Goal: Navigation & Orientation: Find specific page/section

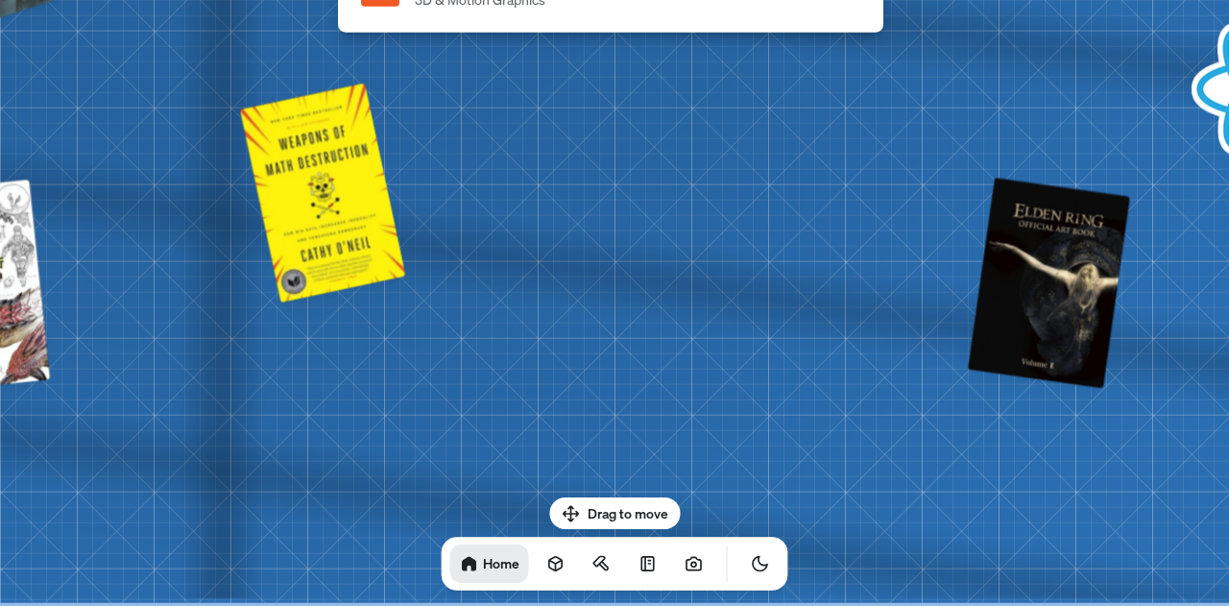
click at [602, 503] on div "Drag to move Home" at bounding box center [614, 543] width 377 height 93
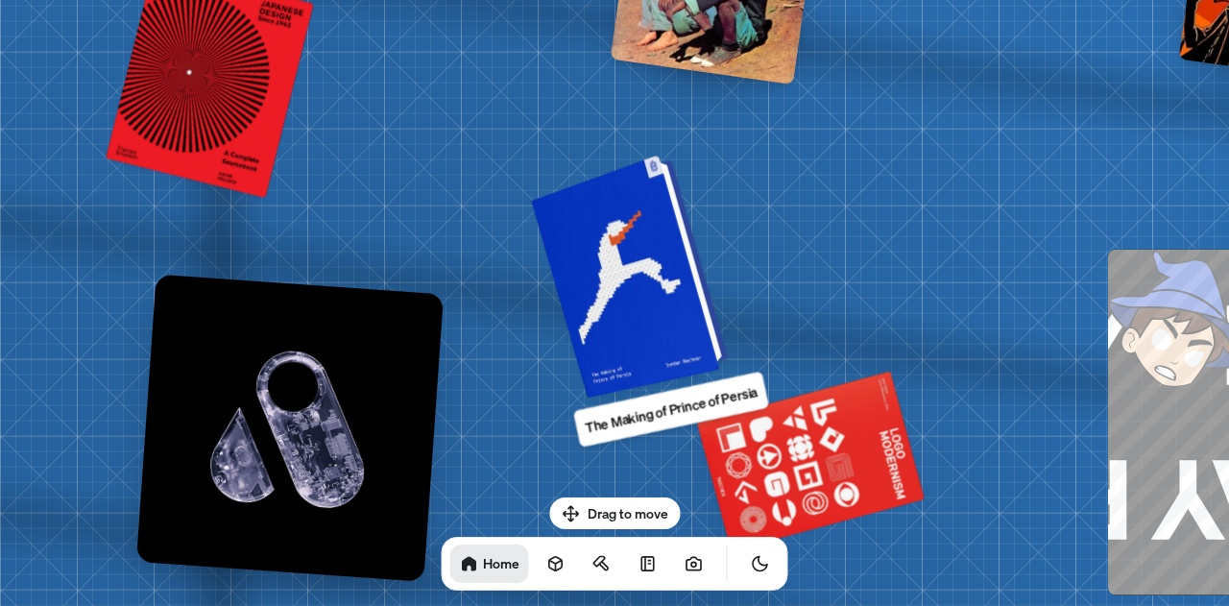
click at [609, 341] on div at bounding box center [633, 274] width 182 height 234
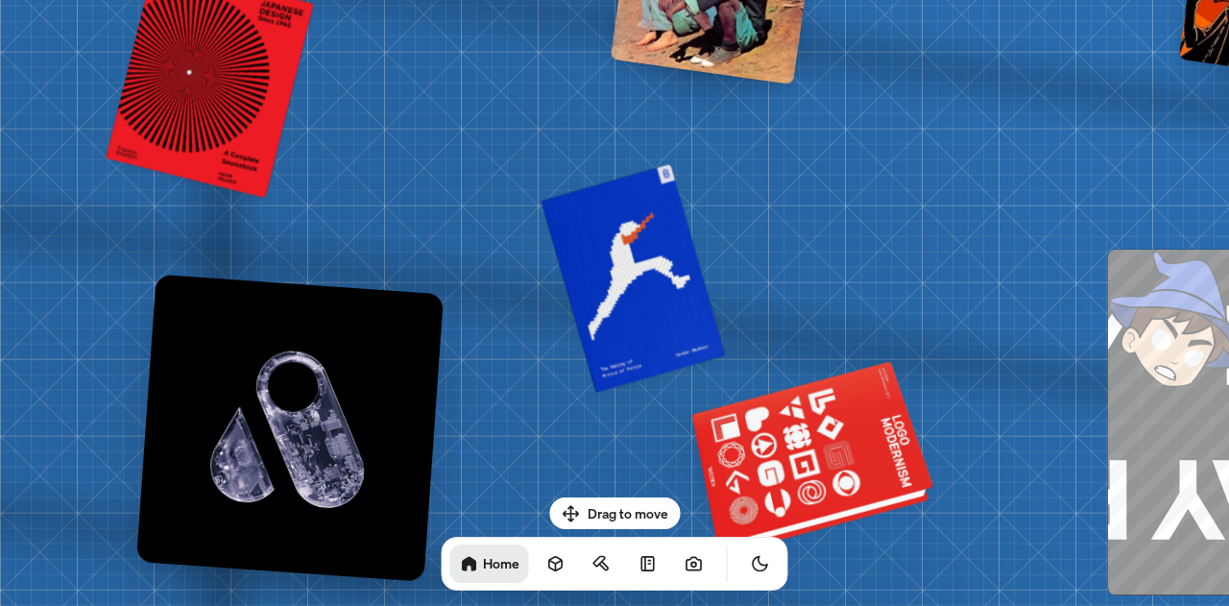
click at [802, 433] on div at bounding box center [814, 461] width 233 height 178
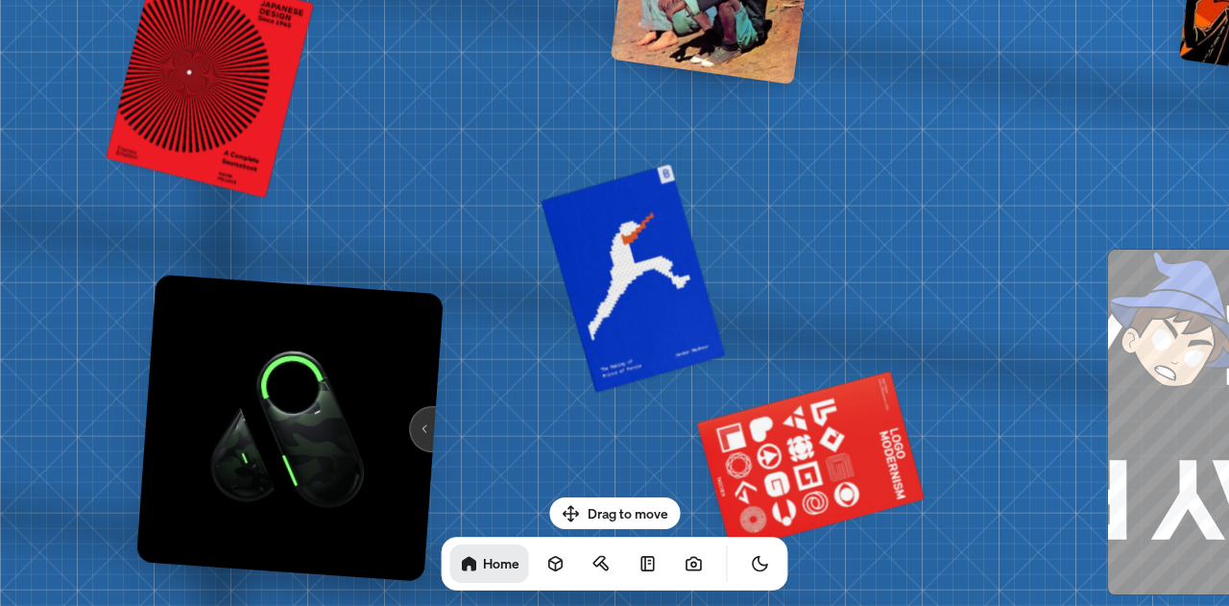
click at [423, 409] on img at bounding box center [289, 427] width 307 height 307
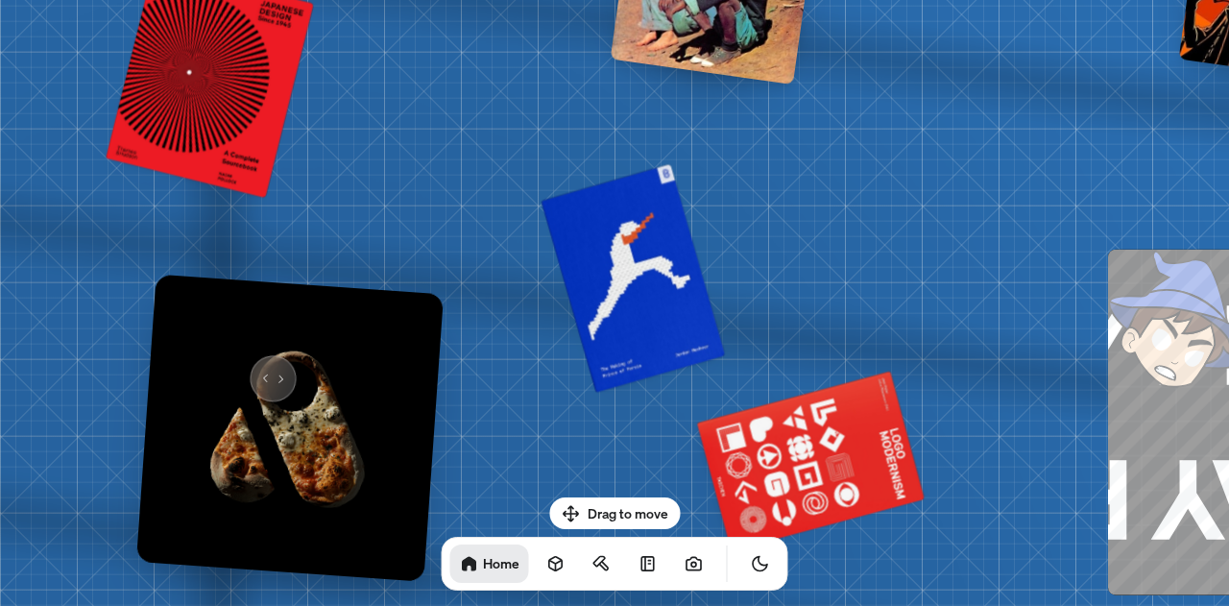
click at [260, 370] on img at bounding box center [289, 427] width 307 height 307
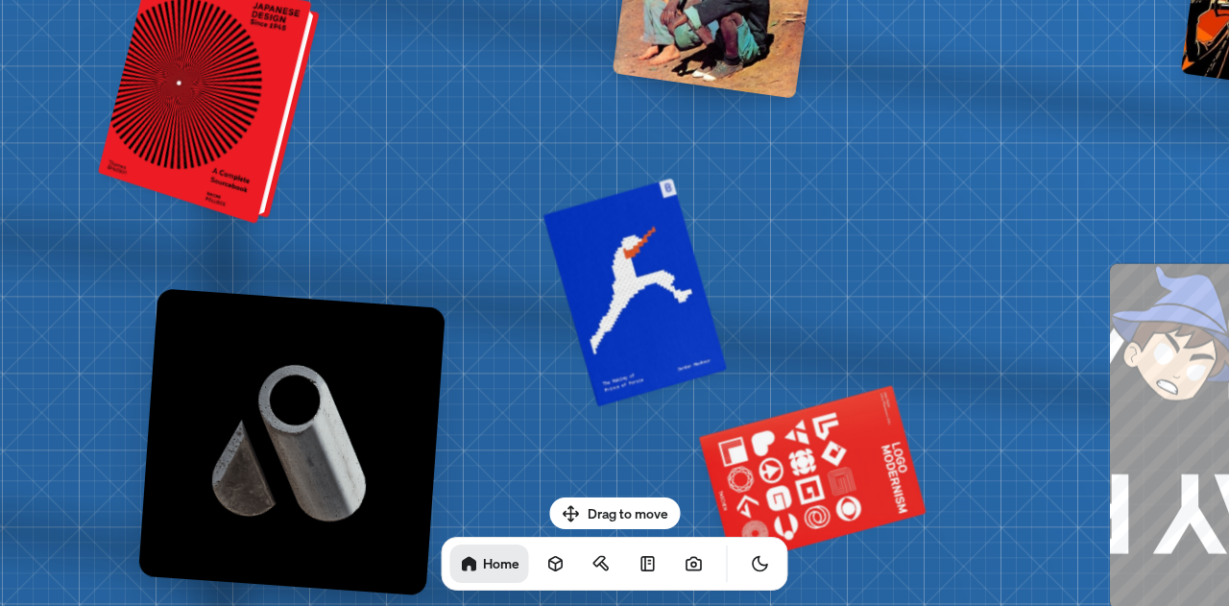
click at [198, 100] on div at bounding box center [212, 100] width 206 height 242
drag, startPoint x: 200, startPoint y: 100, endPoint x: 210, endPoint y: 105, distance: 11.6
click at [204, 100] on div at bounding box center [212, 100] width 206 height 242
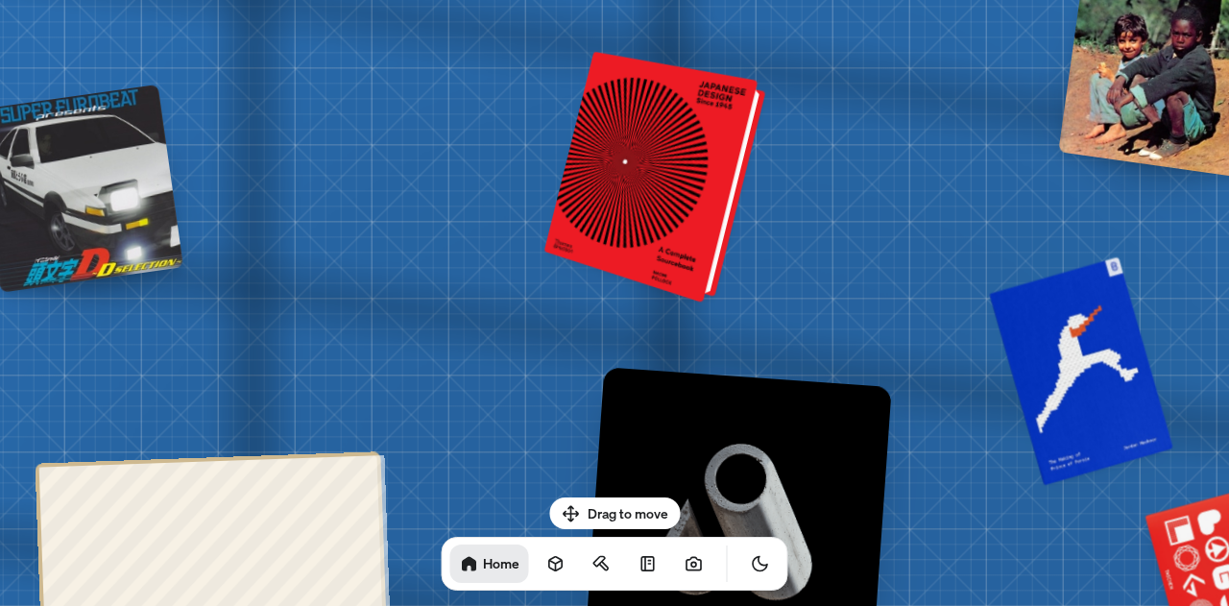
drag, startPoint x: 293, startPoint y: 162, endPoint x: 880, endPoint y: 253, distance: 593.6
click at [762, 254] on div at bounding box center [658, 179] width 206 height 242
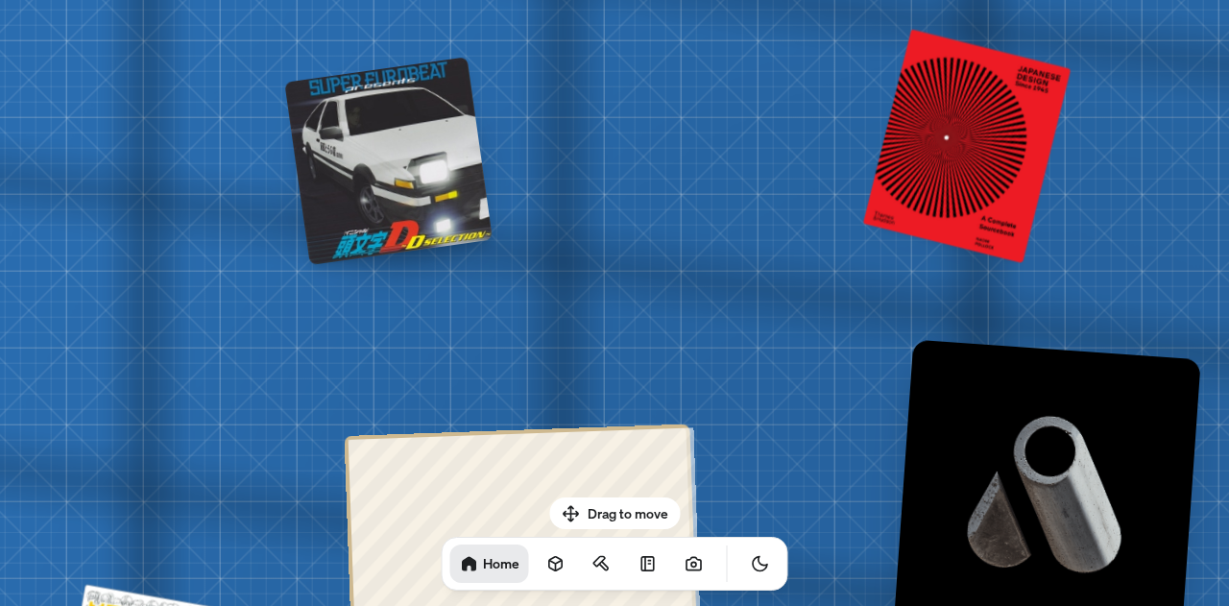
drag, startPoint x: 532, startPoint y: 228, endPoint x: 713, endPoint y: 82, distance: 232.2
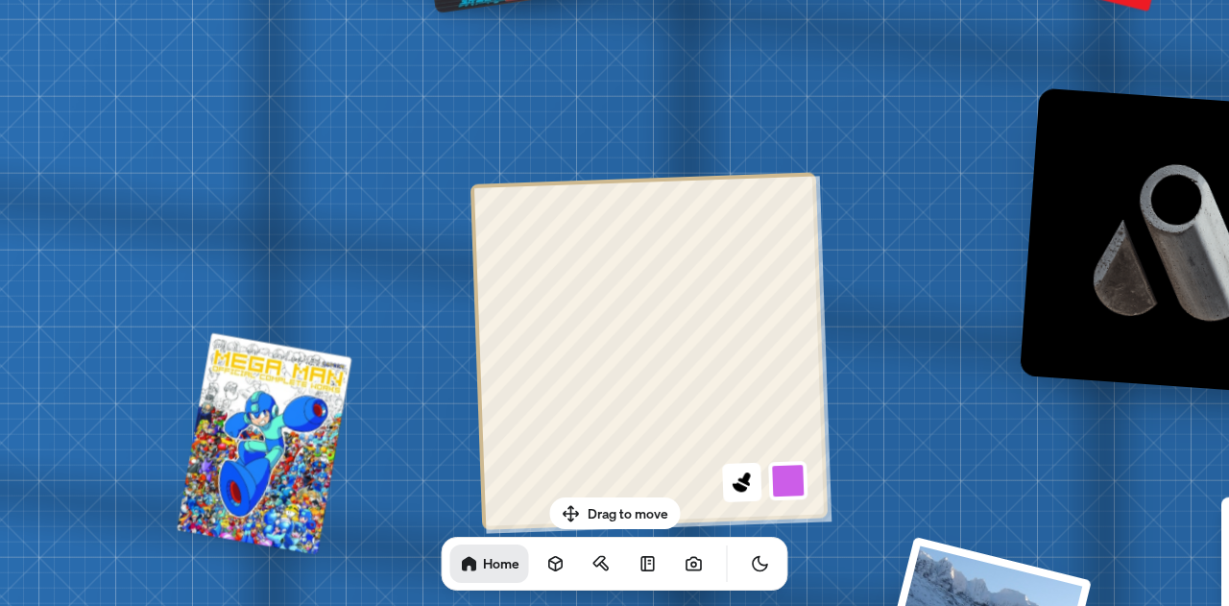
drag, startPoint x: 845, startPoint y: 259, endPoint x: 853, endPoint y: 113, distance: 146.2
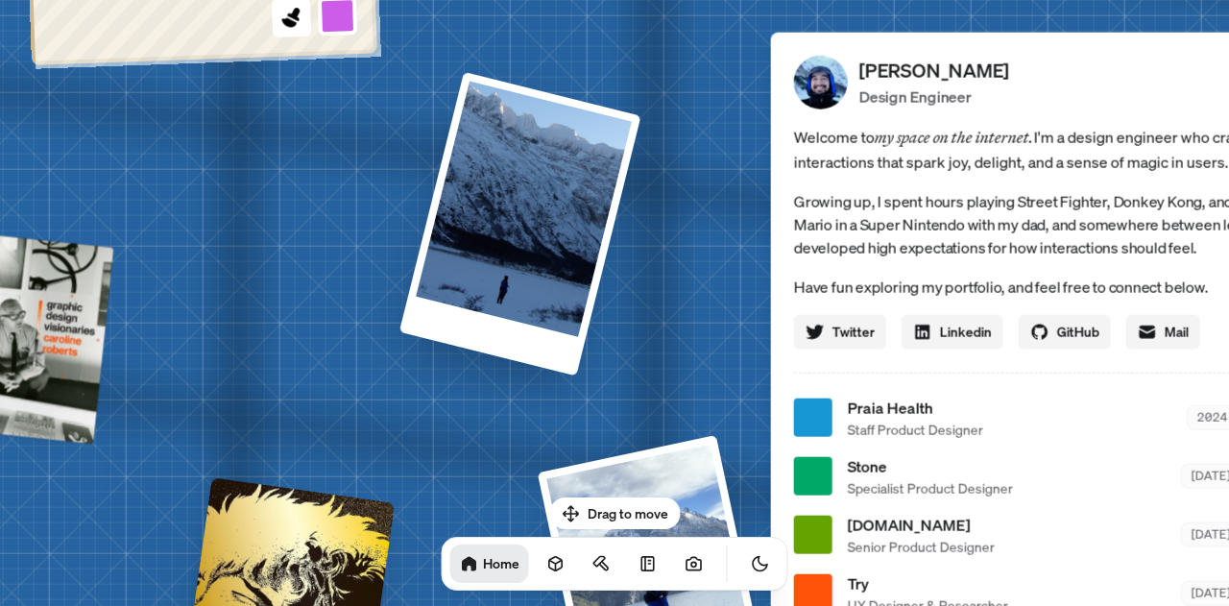
drag, startPoint x: 866, startPoint y: 239, endPoint x: 384, endPoint y: -90, distance: 583.8
click at [384, 0] on html "[PERSON_NAME] [PERSON_NAME] Design Engineer Welcome to my space on the internet…" at bounding box center [614, 0] width 1229 height 0
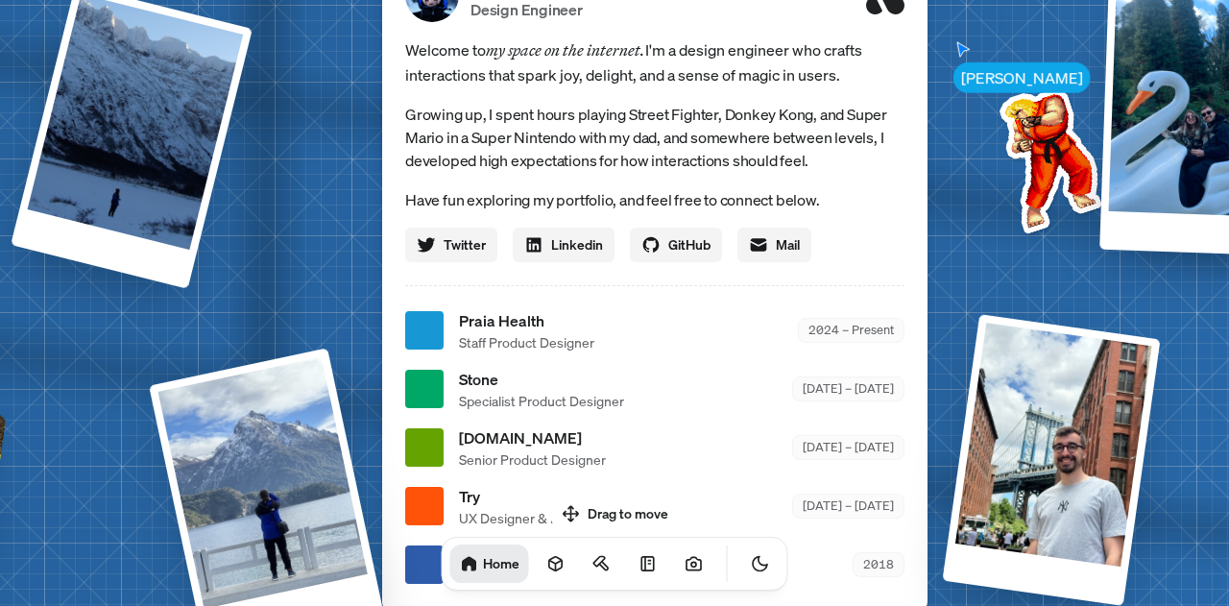
drag, startPoint x: 730, startPoint y: 209, endPoint x: 242, endPoint y: 70, distance: 507.3
click at [245, 75] on div "[PERSON_NAME] [PERSON_NAME] Design Engineer Welcome to my space on the internet…" at bounding box center [658, 331] width 2873 height 2516
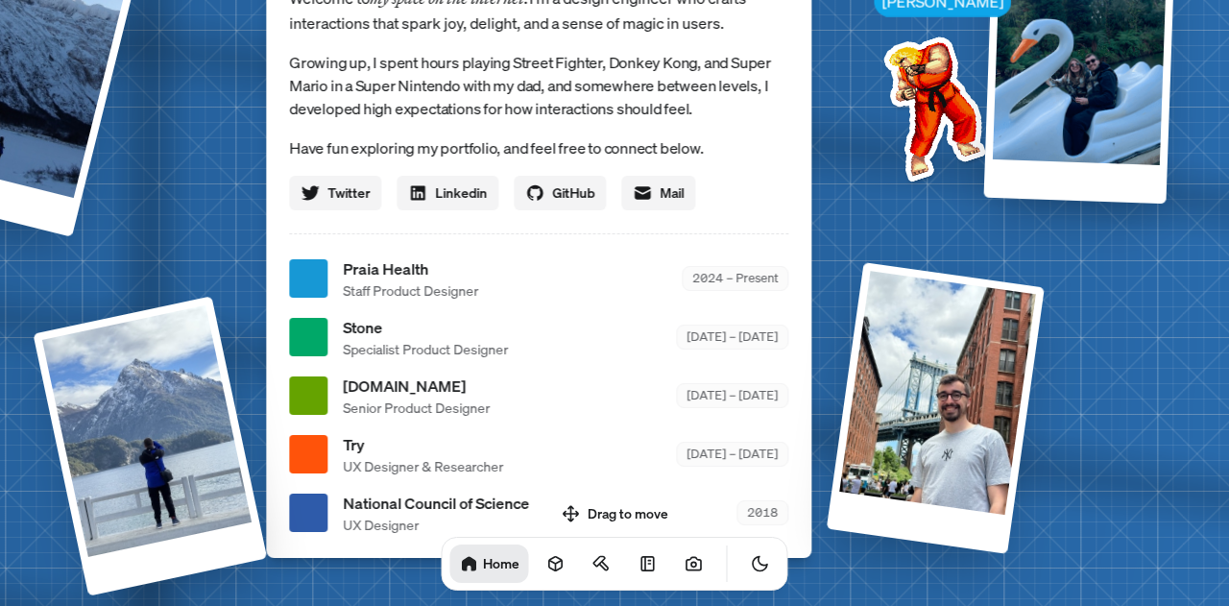
drag, startPoint x: 1210, startPoint y: 433, endPoint x: 474, endPoint y: 105, distance: 805.6
click at [478, 110] on div "[PERSON_NAME] [PERSON_NAME] Design Engineer Welcome to my space on the internet…" at bounding box center [542, 279] width 2873 height 2516
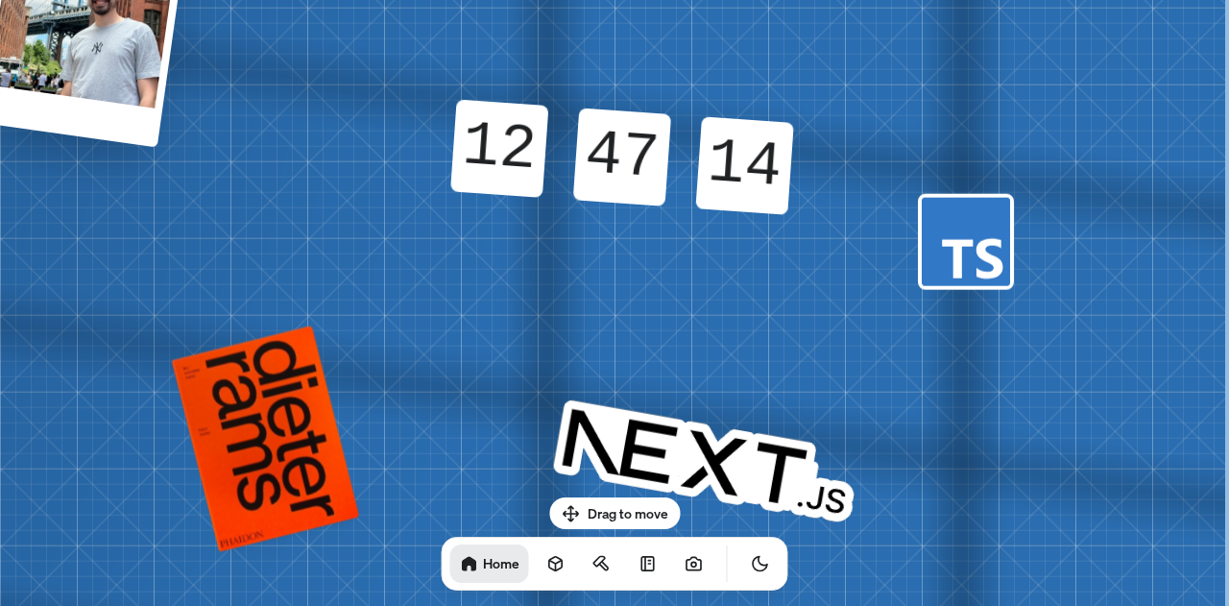
drag, startPoint x: 952, startPoint y: 389, endPoint x: 437, endPoint y: 109, distance: 586.1
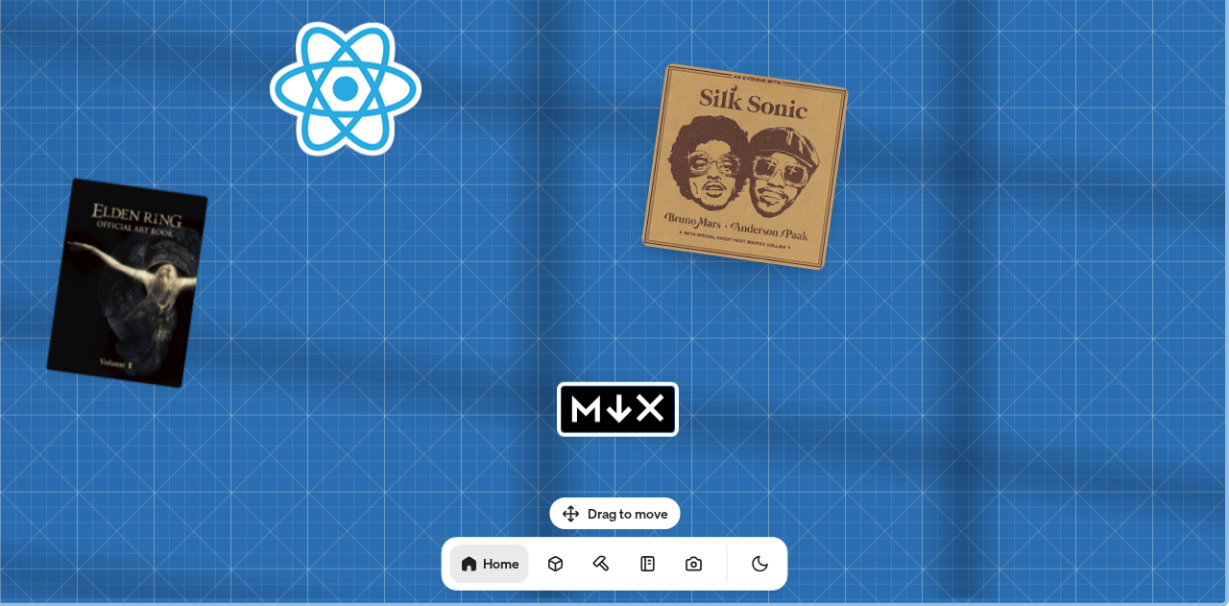
click at [624, 505] on div "Drag to move Home" at bounding box center [614, 543] width 377 height 93
click at [565, 512] on div "Drag to move Home" at bounding box center [614, 543] width 377 height 93
click at [592, 506] on div "Drag to move Home" at bounding box center [614, 543] width 377 height 93
drag, startPoint x: 599, startPoint y: 504, endPoint x: 463, endPoint y: 347, distance: 208.3
click at [410, 0] on body "[PERSON_NAME] [PERSON_NAME] Design Engineer Welcome to my space on the internet…" at bounding box center [614, 0] width 1229 height 0
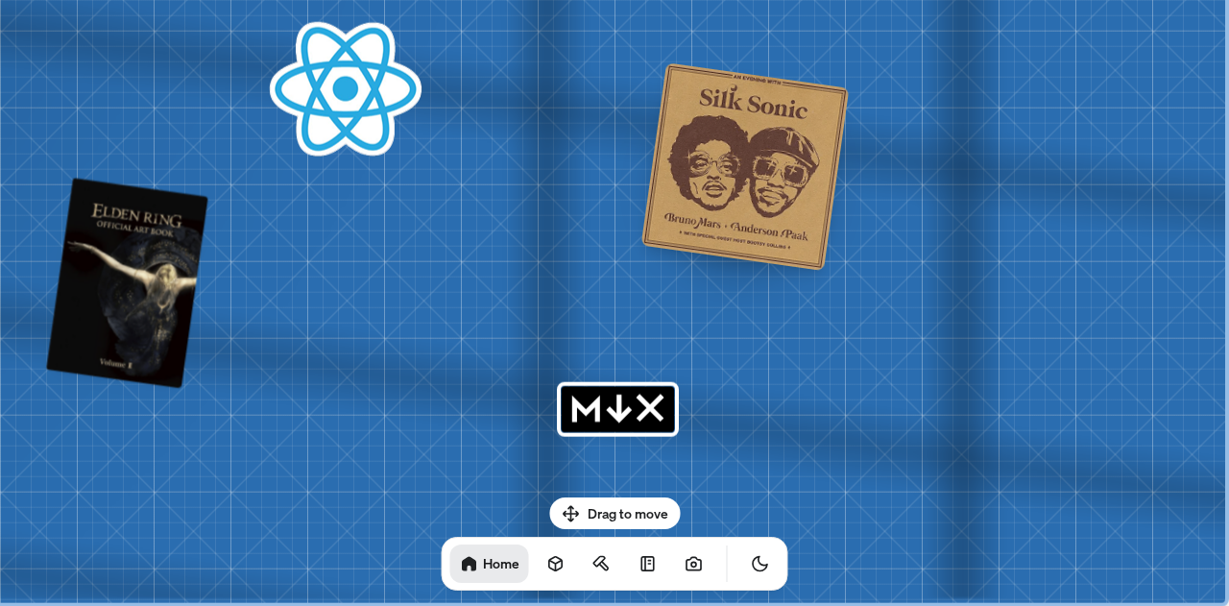
drag, startPoint x: 595, startPoint y: 388, endPoint x: 519, endPoint y: -116, distance: 510.0
click at [519, 0] on html "[PERSON_NAME] [PERSON_NAME] Design Engineer Welcome to my space on the internet…" at bounding box center [614, 0] width 1229 height 0
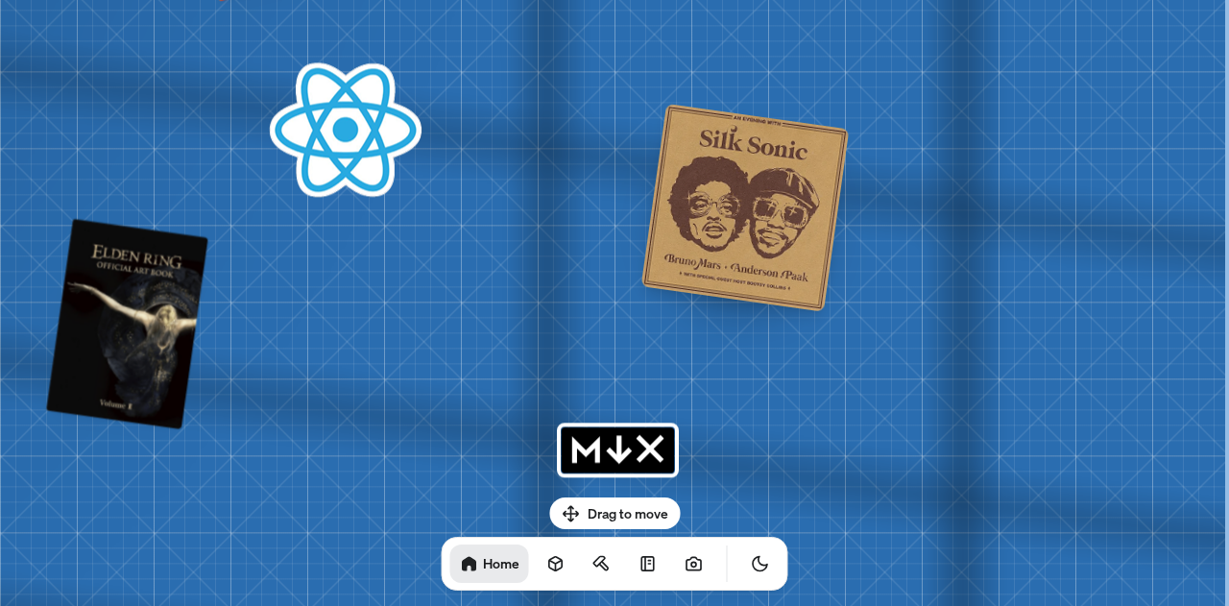
drag, startPoint x: 431, startPoint y: 254, endPoint x: 294, endPoint y: 260, distance: 137.4
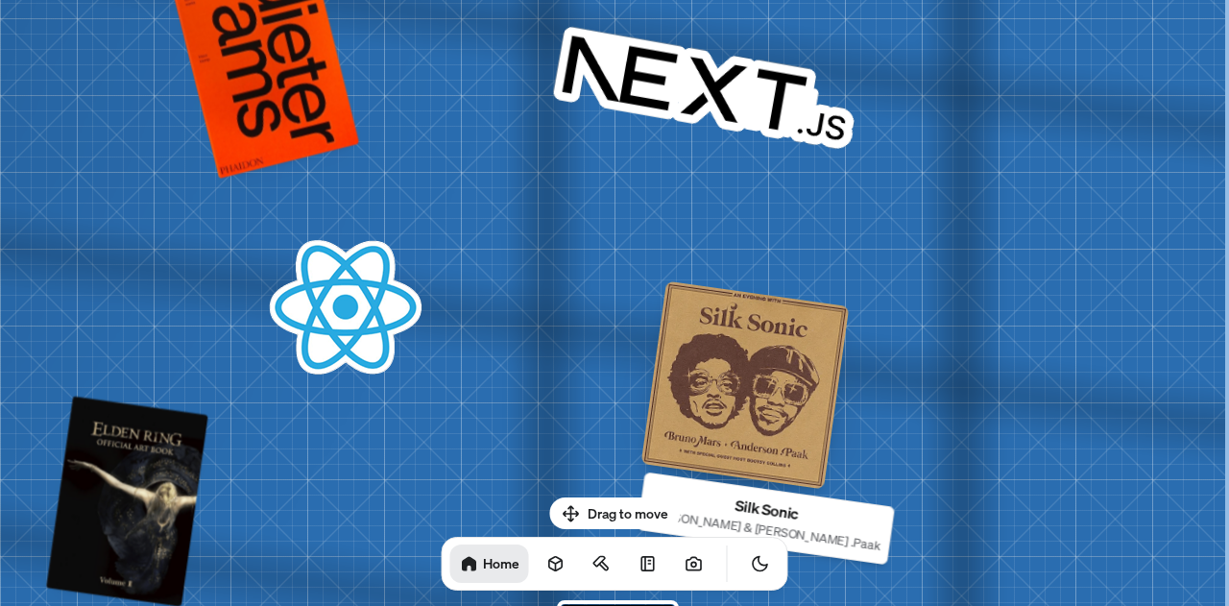
drag, startPoint x: 655, startPoint y: 308, endPoint x: 344, endPoint y: 460, distance: 346.2
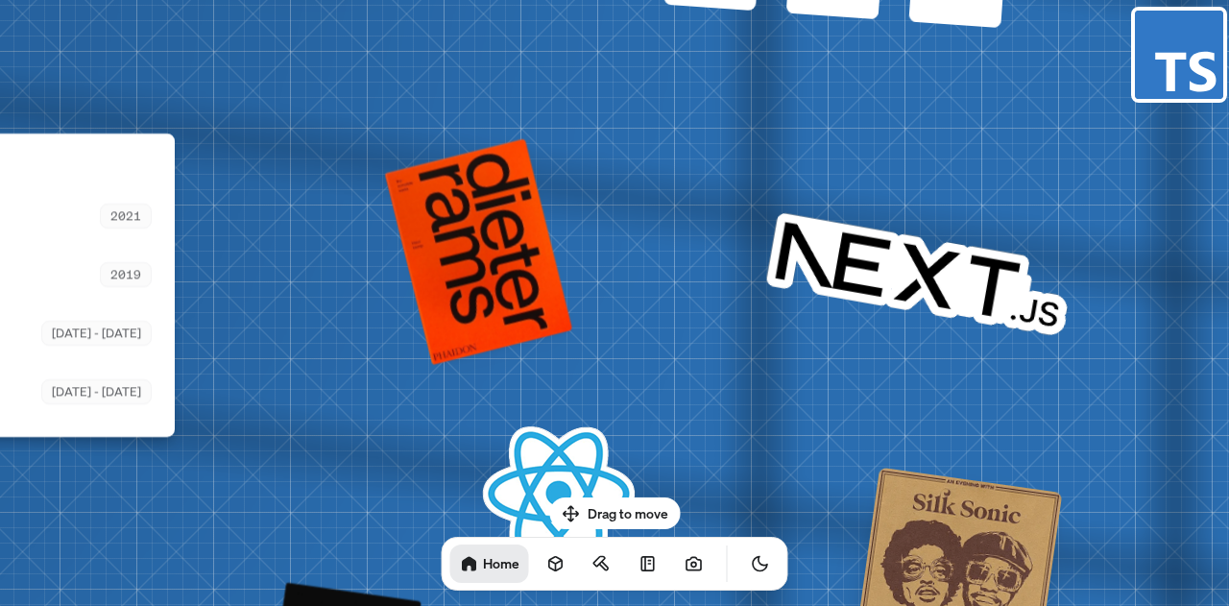
drag, startPoint x: 294, startPoint y: 334, endPoint x: 456, endPoint y: 414, distance: 180.8
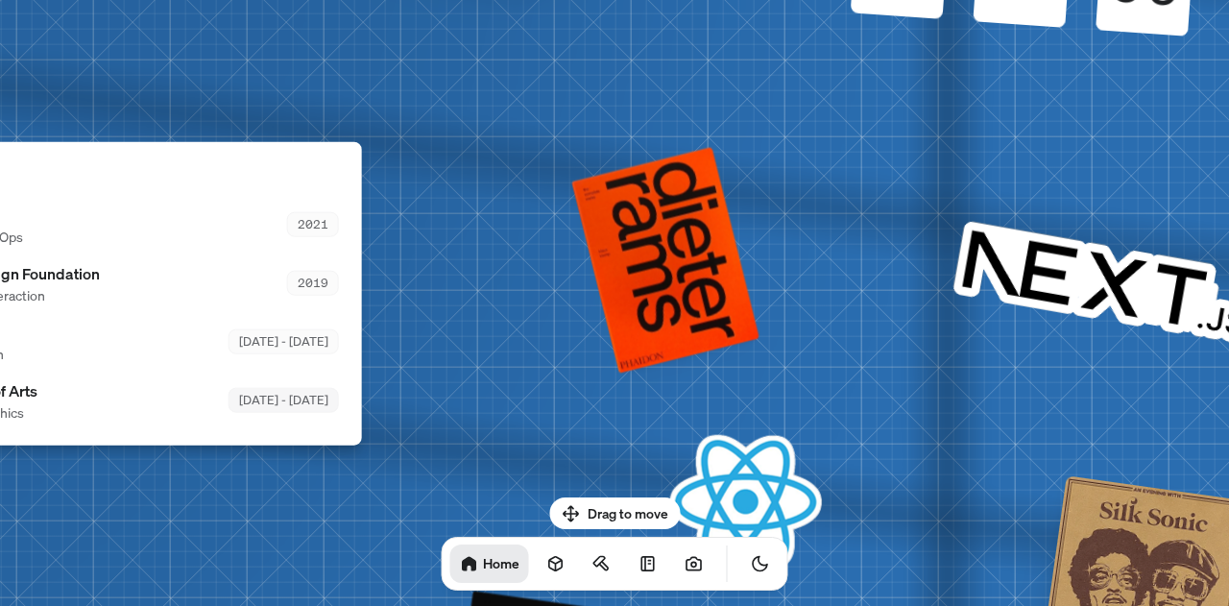
drag, startPoint x: 360, startPoint y: 402, endPoint x: 741, endPoint y: 302, distance: 394.3
click at [339, 378] on div "Adobe School of Arts 3D & Motion Graphics [DATE] - [DATE]" at bounding box center [116, 399] width 446 height 43
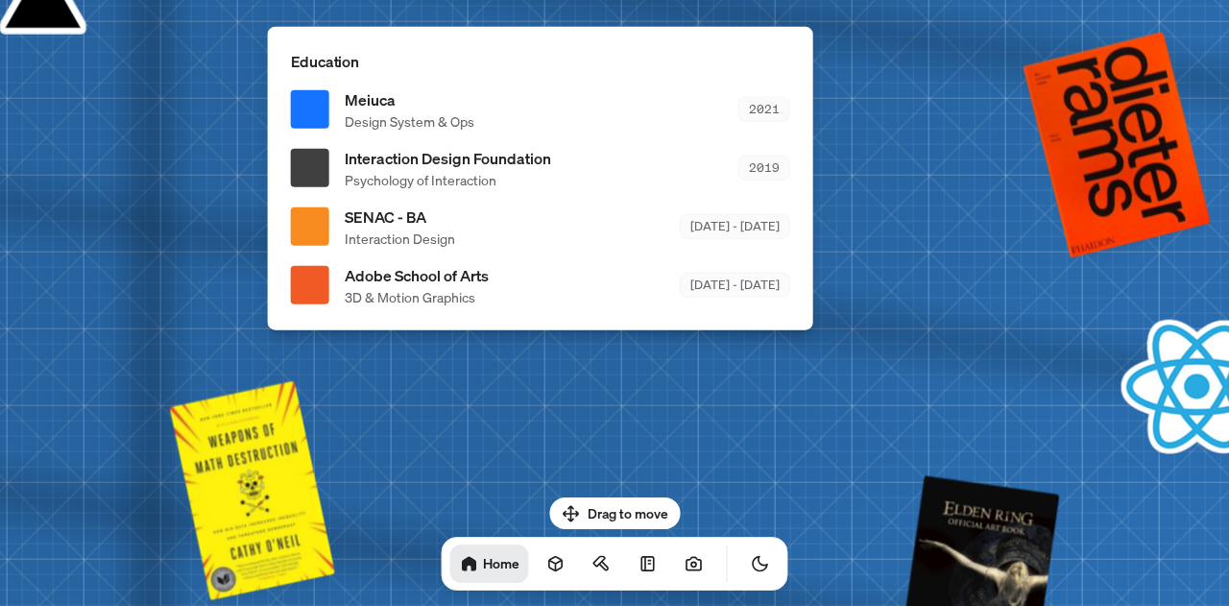
drag, startPoint x: 349, startPoint y: 368, endPoint x: 734, endPoint y: 195, distance: 422.1
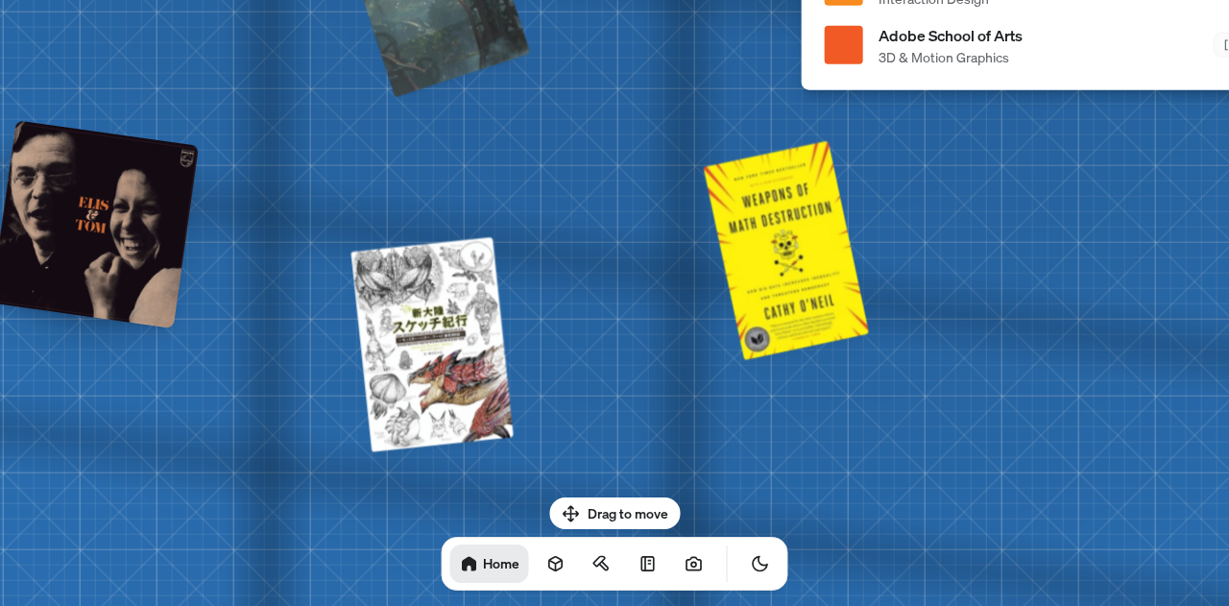
drag, startPoint x: 532, startPoint y: 191, endPoint x: 723, endPoint y: 125, distance: 202.3
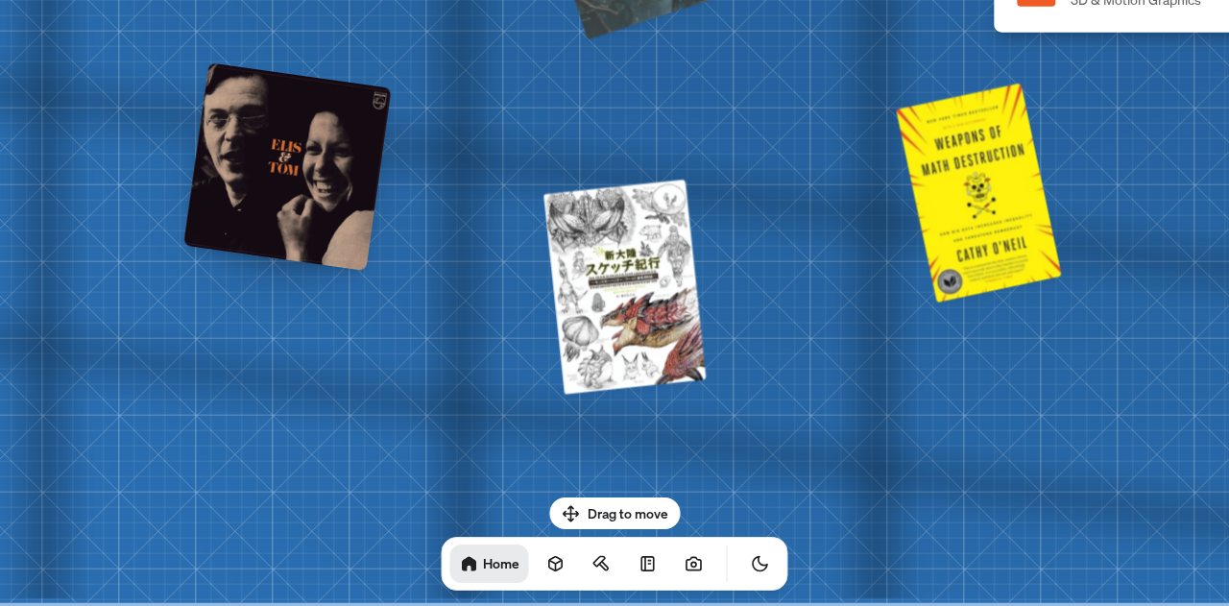
drag, startPoint x: 372, startPoint y: 408, endPoint x: 726, endPoint y: 135, distance: 447.1
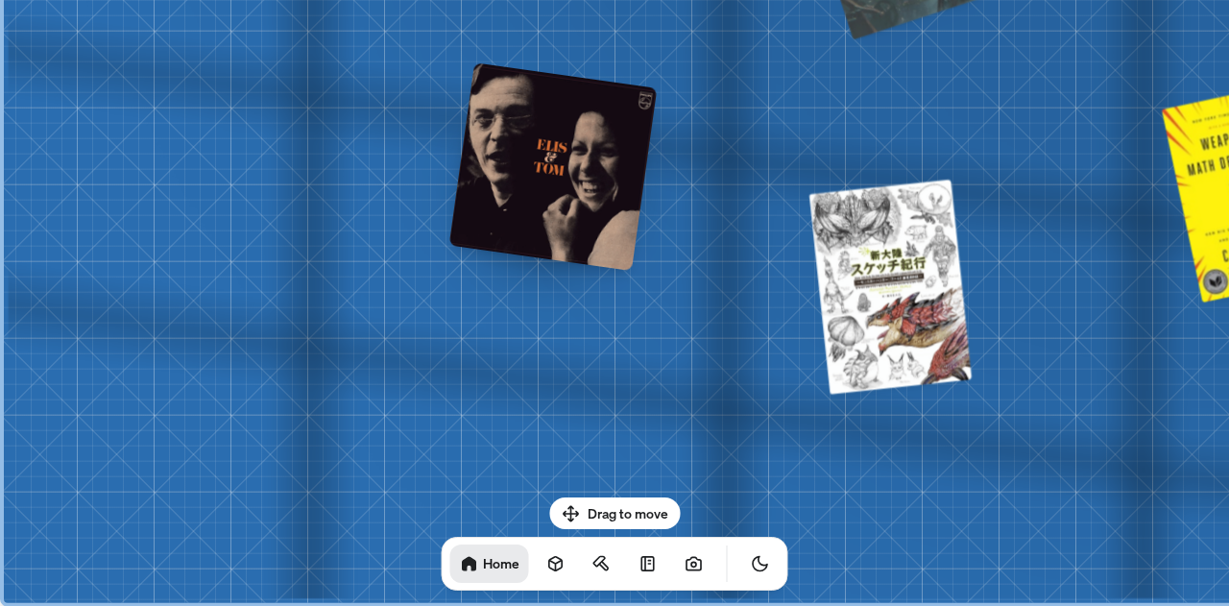
drag, startPoint x: 165, startPoint y: 303, endPoint x: 695, endPoint y: 254, distance: 532.3
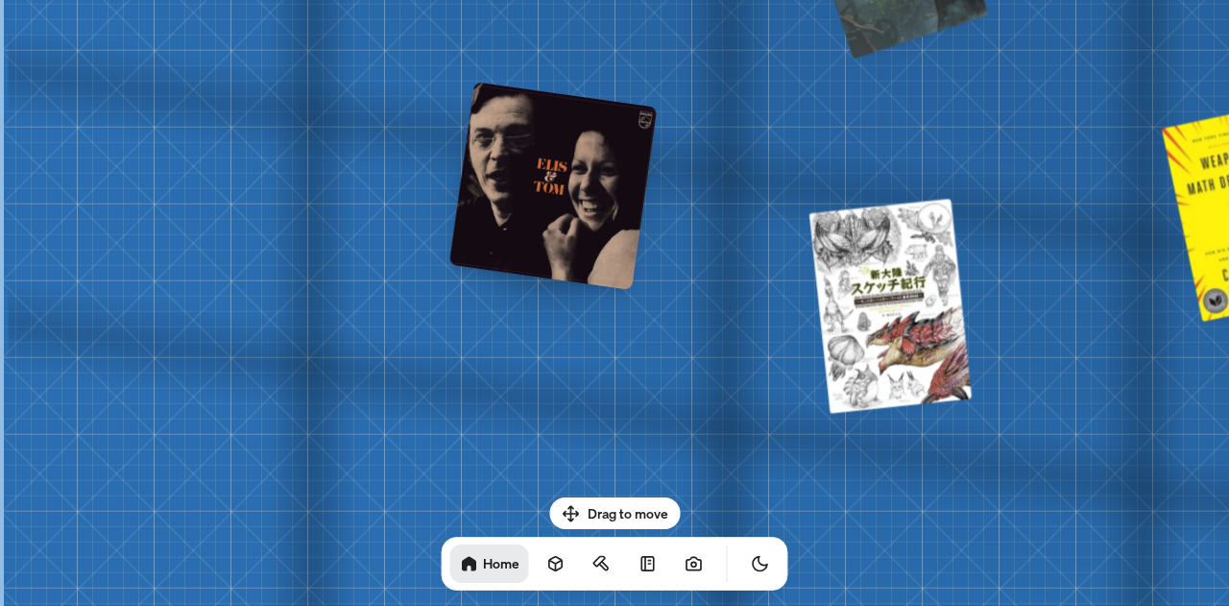
drag, startPoint x: 367, startPoint y: 137, endPoint x: 265, endPoint y: 510, distance: 386.2
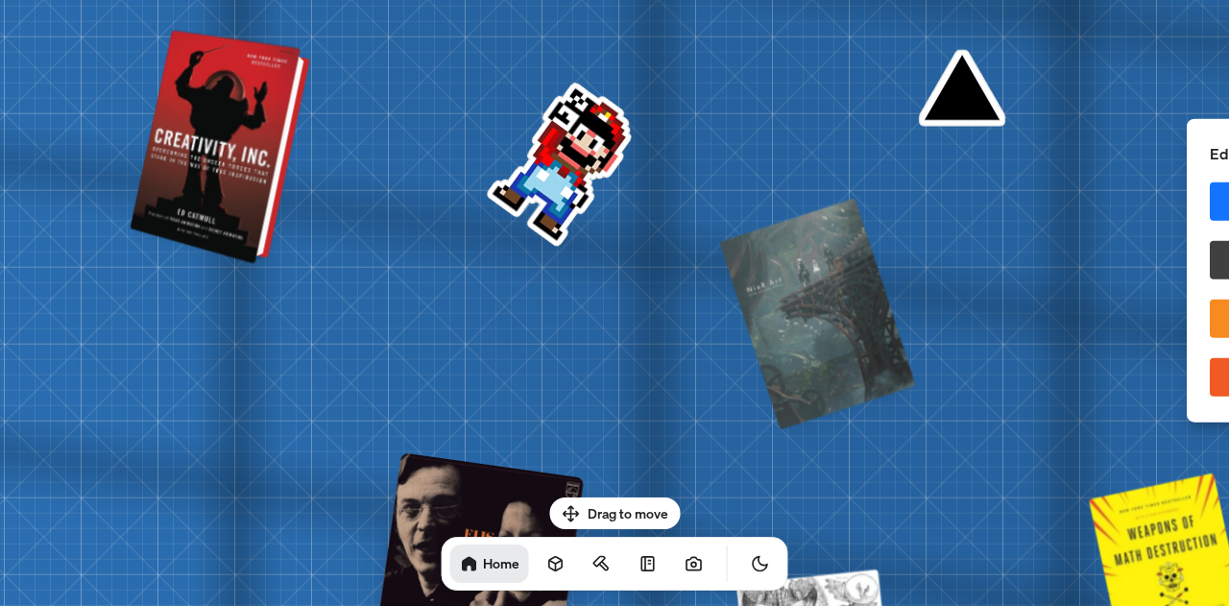
drag, startPoint x: 284, startPoint y: 180, endPoint x: 267, endPoint y: 457, distance: 278.1
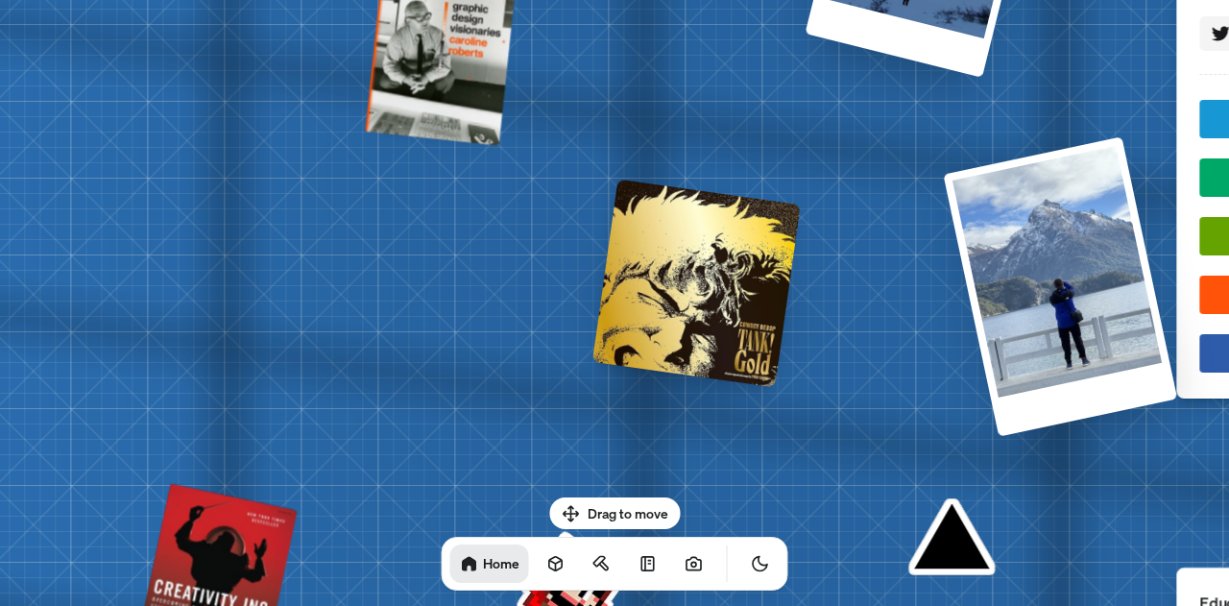
drag, startPoint x: 282, startPoint y: 154, endPoint x: 305, endPoint y: 354, distance: 202.0
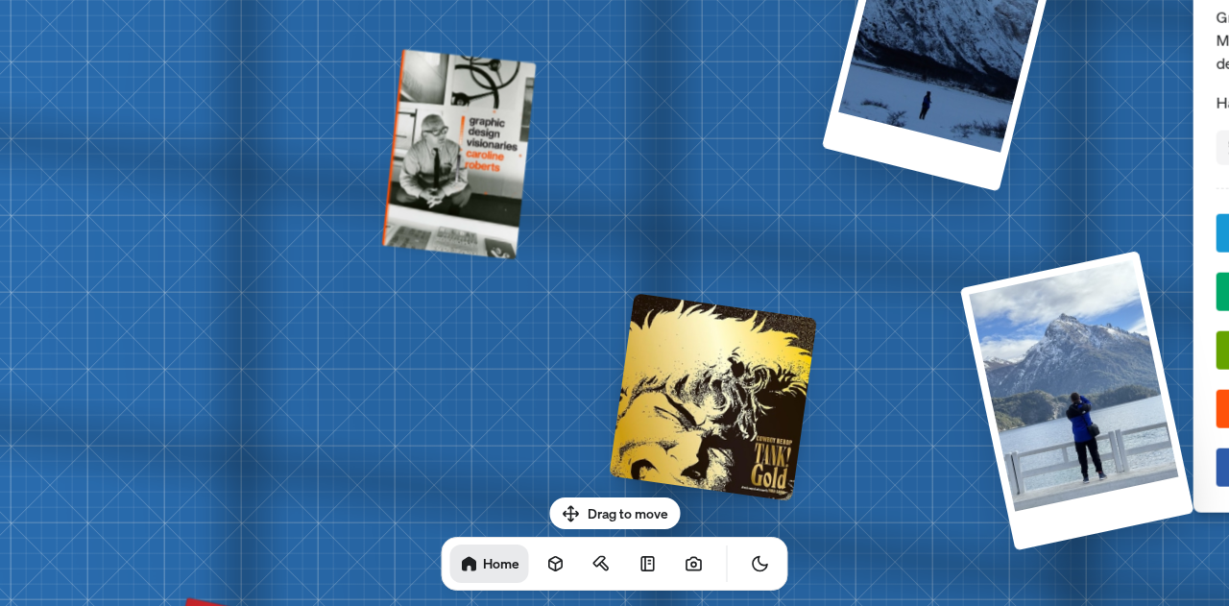
drag, startPoint x: 284, startPoint y: 163, endPoint x: 402, endPoint y: 428, distance: 290.2
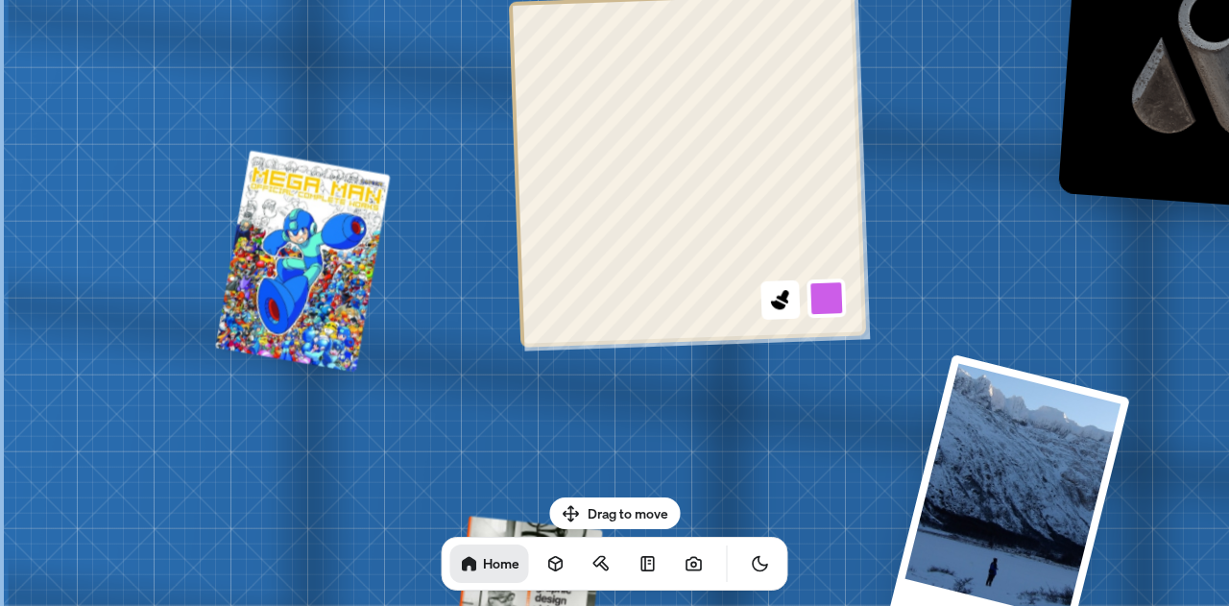
drag, startPoint x: 278, startPoint y: 194, endPoint x: 737, endPoint y: 409, distance: 506.9
click at [471, 0] on body "[PERSON_NAME] [PERSON_NAME] Design Engineer Welcome to my space on the internet…" at bounding box center [614, 0] width 1229 height 0
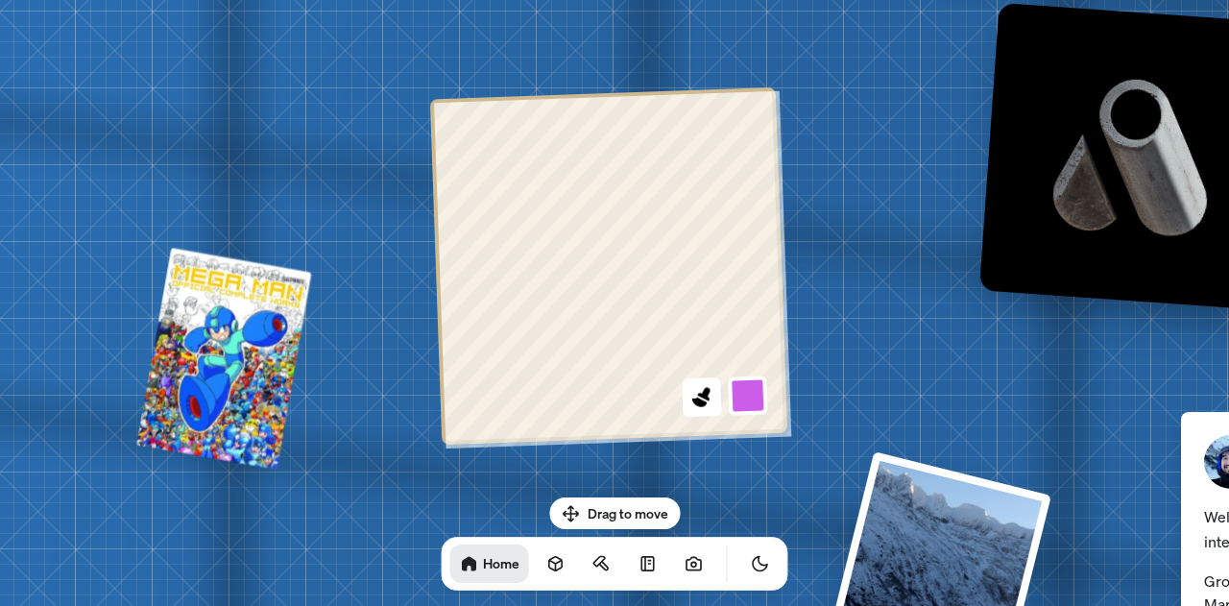
drag, startPoint x: 446, startPoint y: 200, endPoint x: 322, endPoint y: 356, distance: 199.6
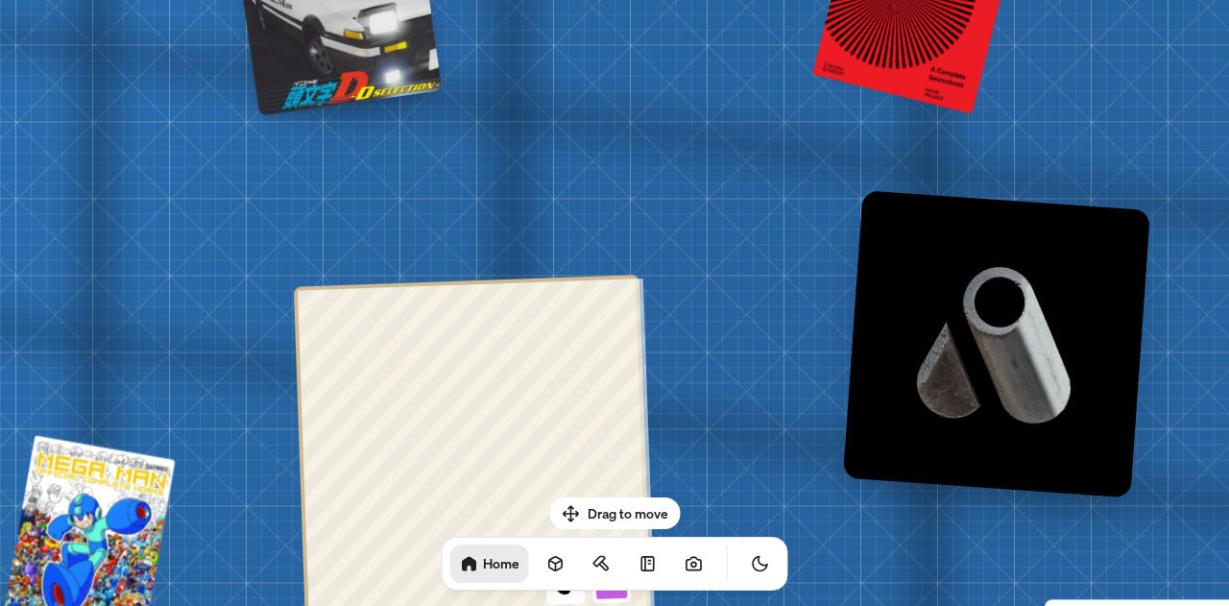
drag, startPoint x: 549, startPoint y: 167, endPoint x: 298, endPoint y: 340, distance: 305.2
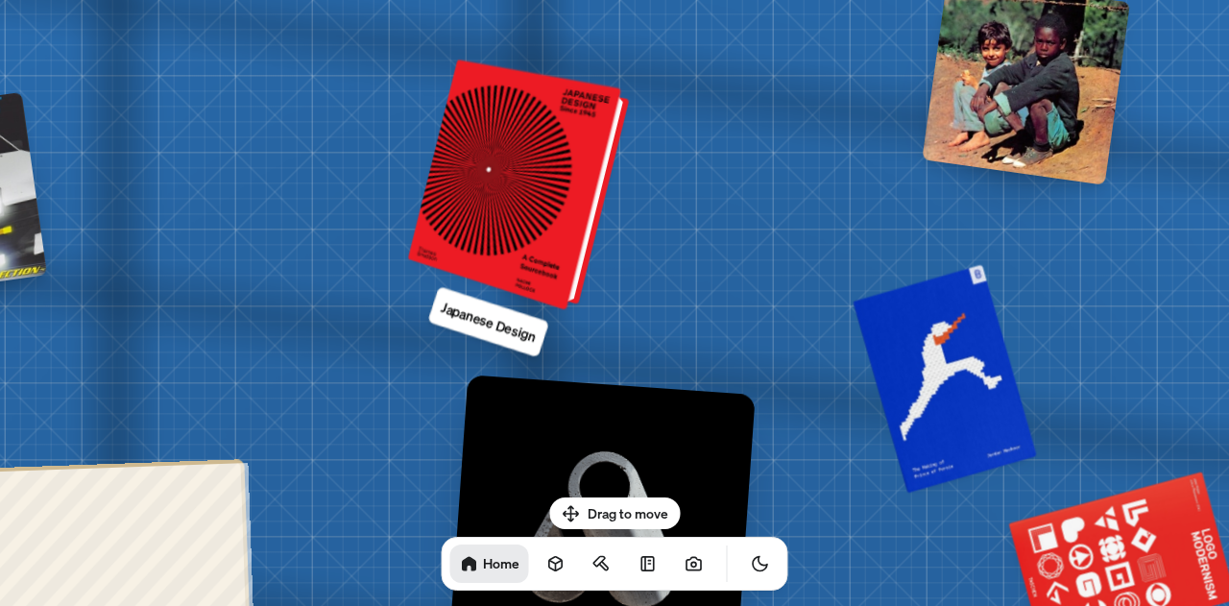
drag, startPoint x: 588, startPoint y: 251, endPoint x: 215, endPoint y: 378, distance: 393.9
click at [419, 307] on div at bounding box center [522, 186] width 206 height 242
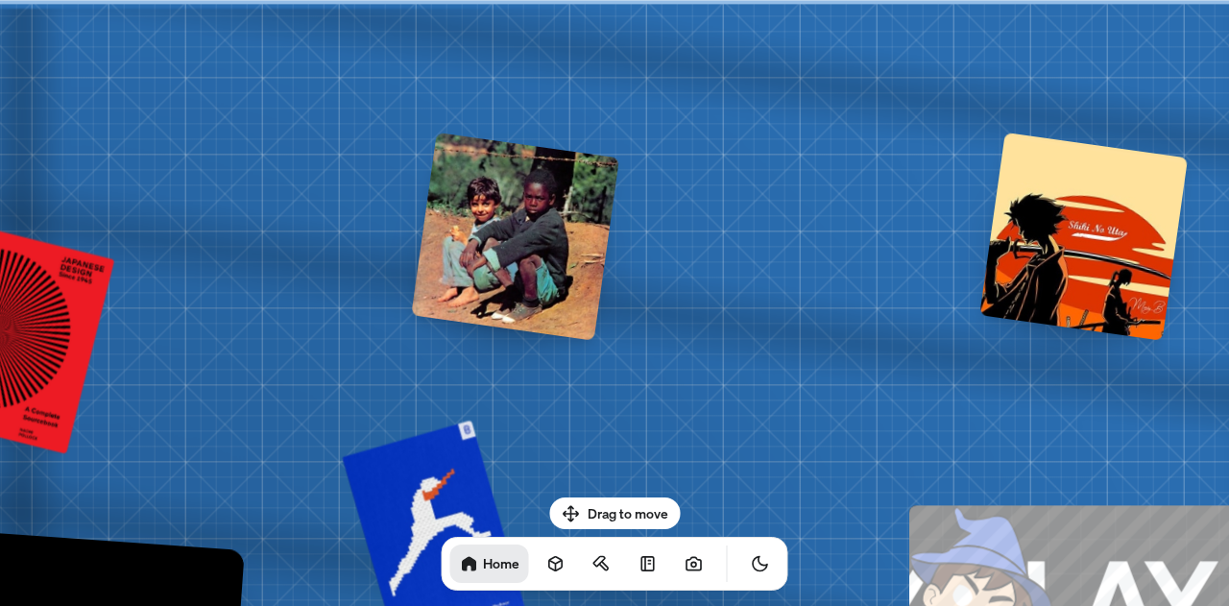
drag, startPoint x: 44, startPoint y: 448, endPoint x: 30, endPoint y: 531, distance: 83.8
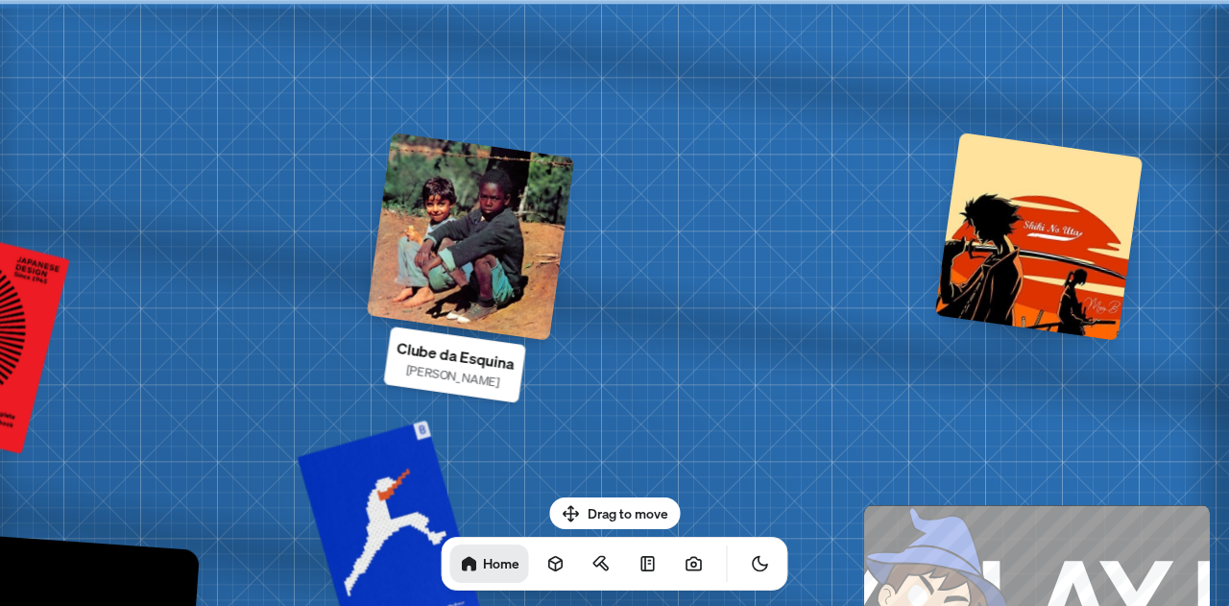
drag, startPoint x: 550, startPoint y: 212, endPoint x: 0, endPoint y: 413, distance: 585.7
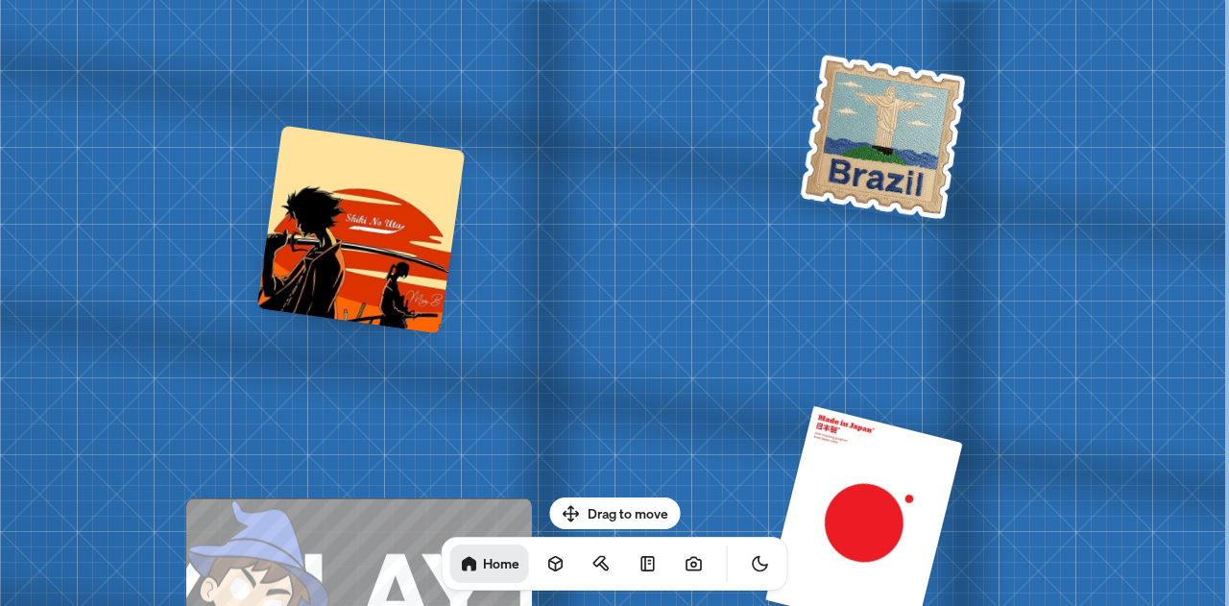
drag, startPoint x: 1209, startPoint y: 364, endPoint x: 517, endPoint y: 308, distance: 694.6
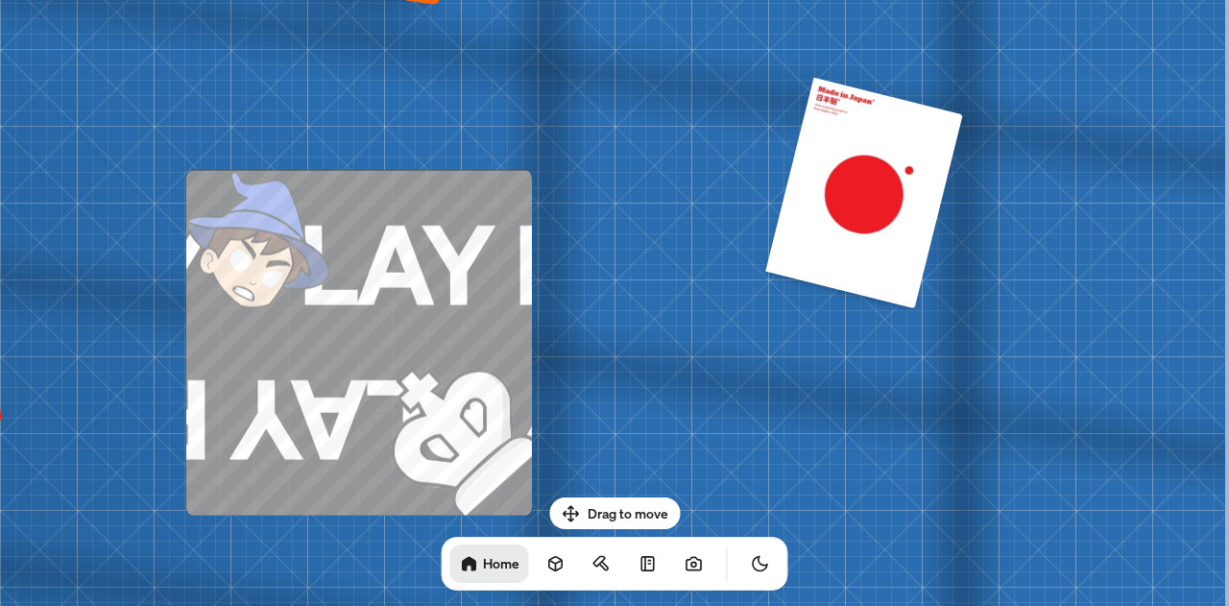
drag, startPoint x: 1005, startPoint y: 392, endPoint x: 1225, endPoint y: 64, distance: 394.4
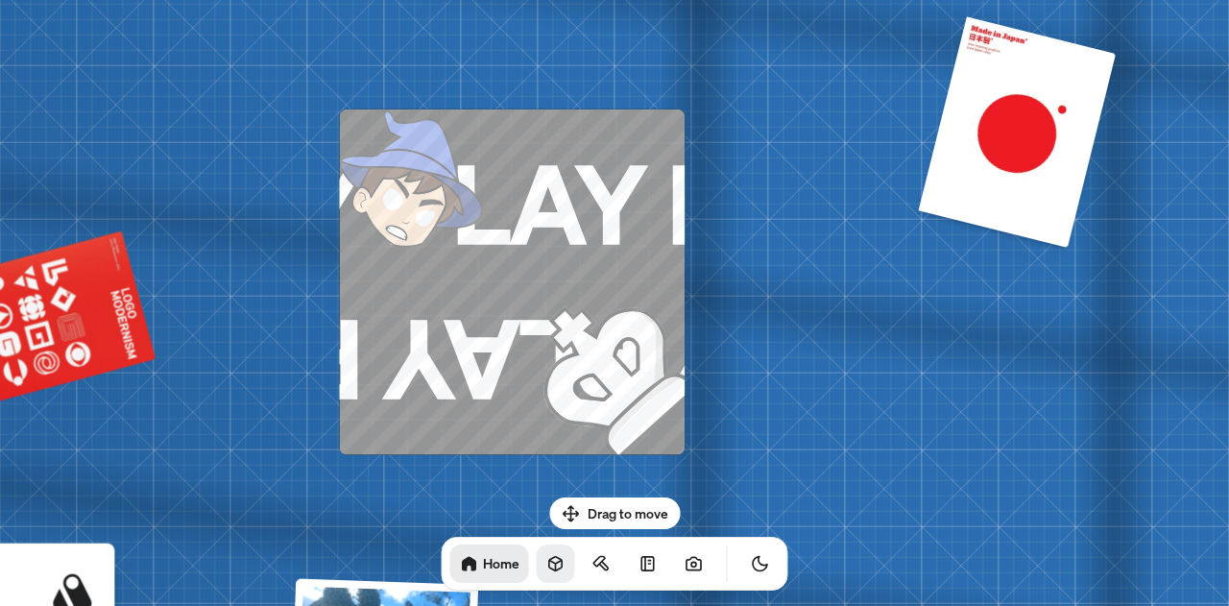
click at [546, 555] on icon at bounding box center [555, 563] width 19 height 19
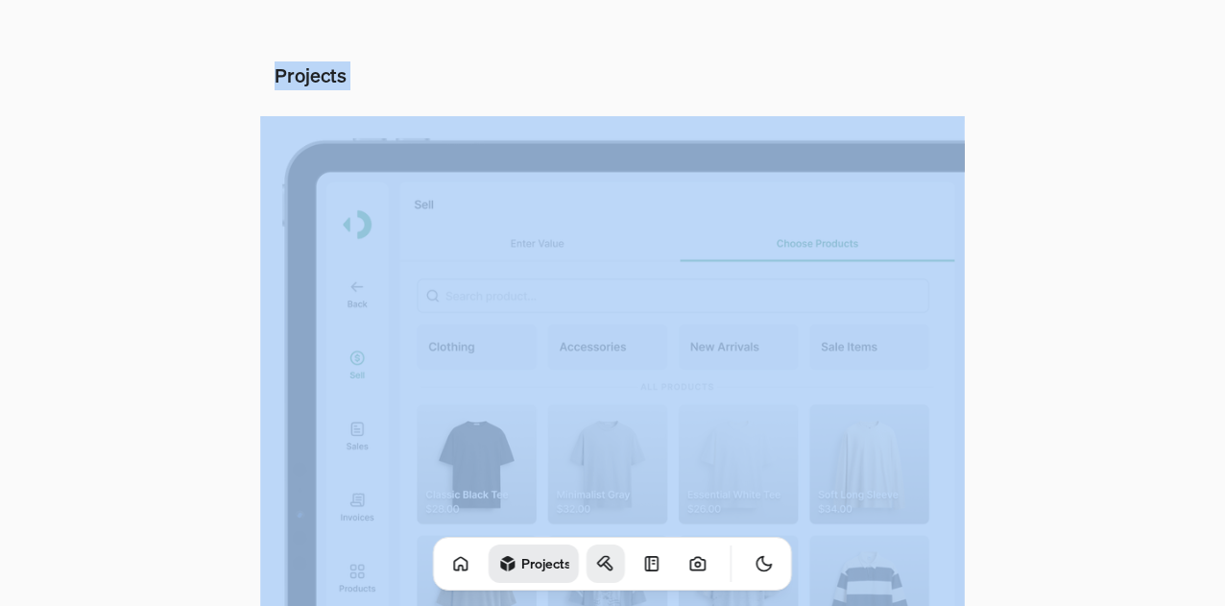
click at [587, 564] on link at bounding box center [606, 563] width 38 height 38
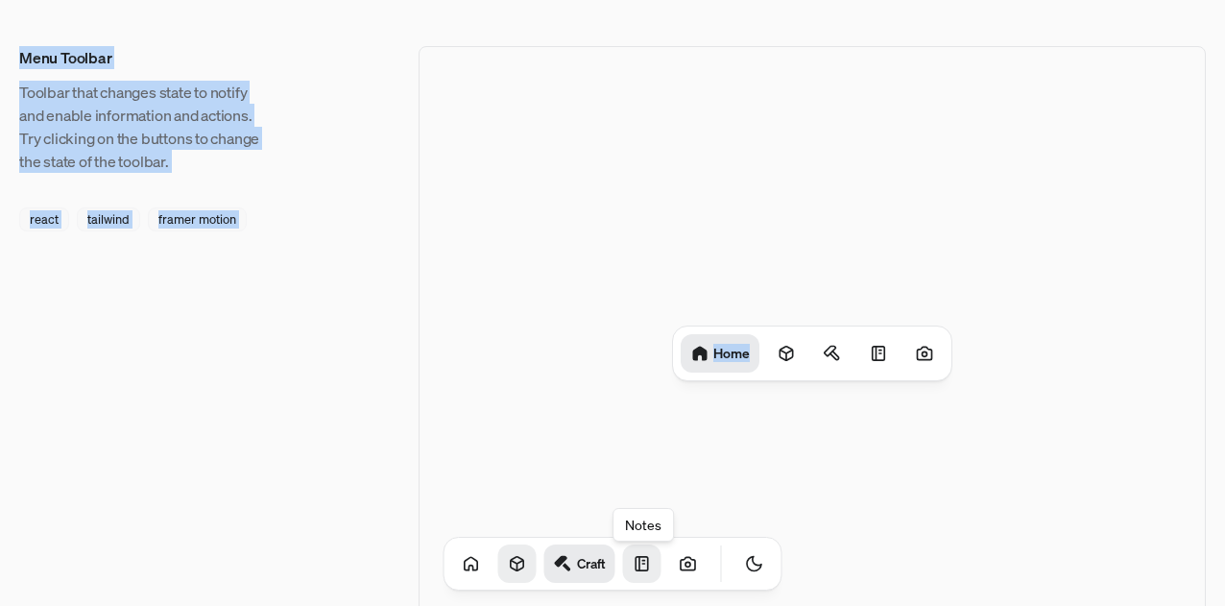
click at [633, 568] on icon at bounding box center [642, 563] width 19 height 19
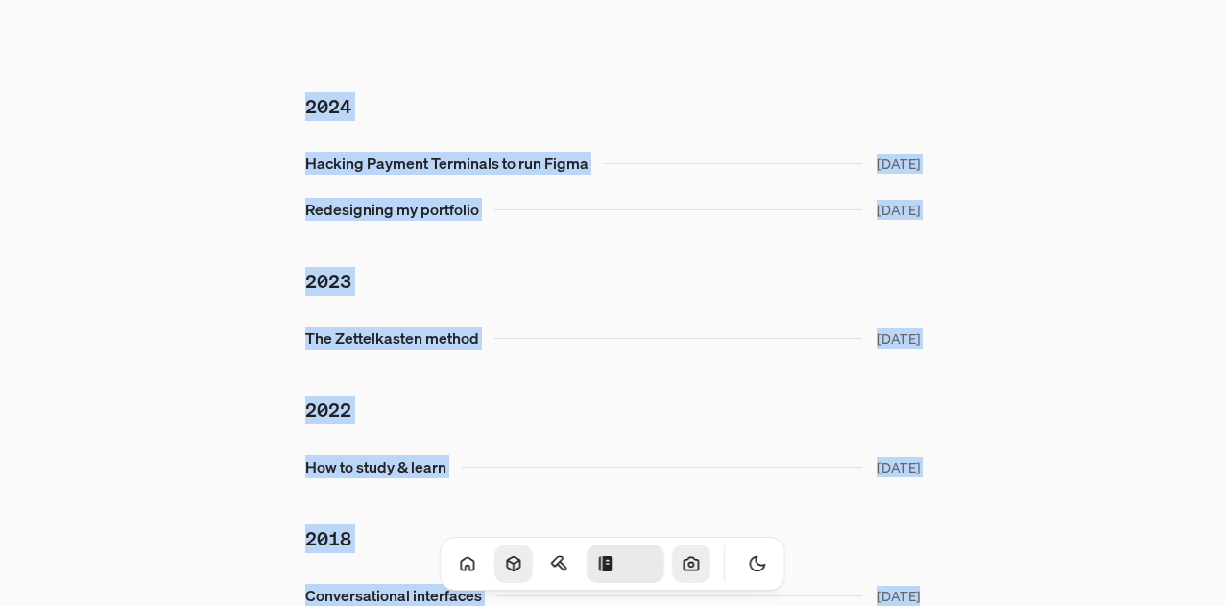
click at [672, 568] on link at bounding box center [691, 563] width 38 height 38
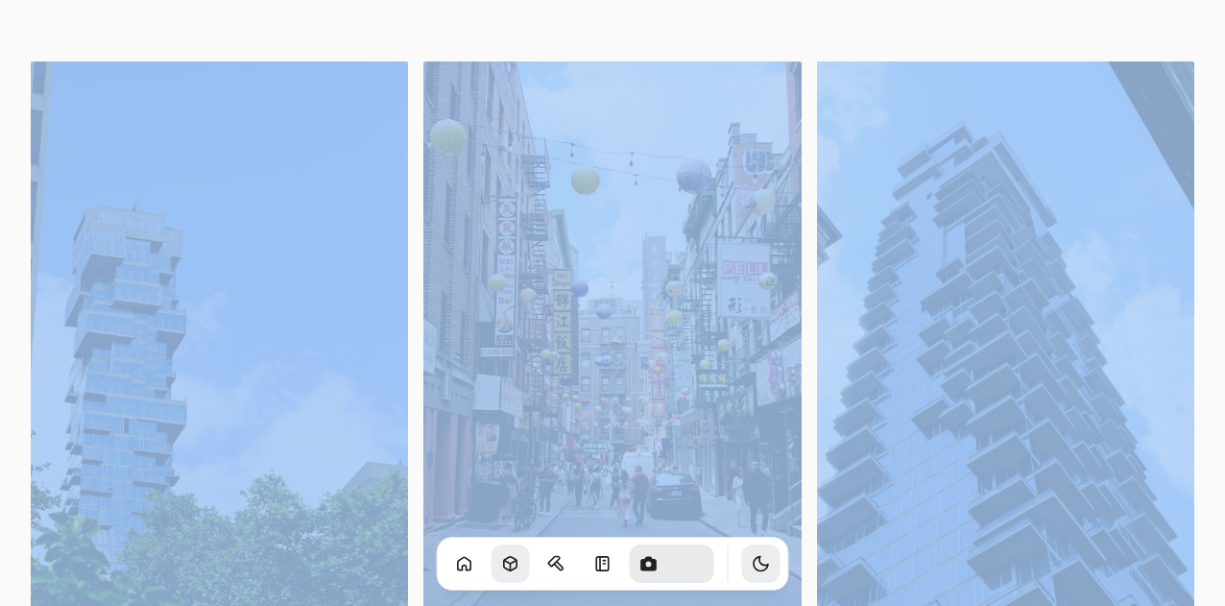
click at [742, 571] on button "Toggle Theme" at bounding box center [761, 563] width 38 height 38
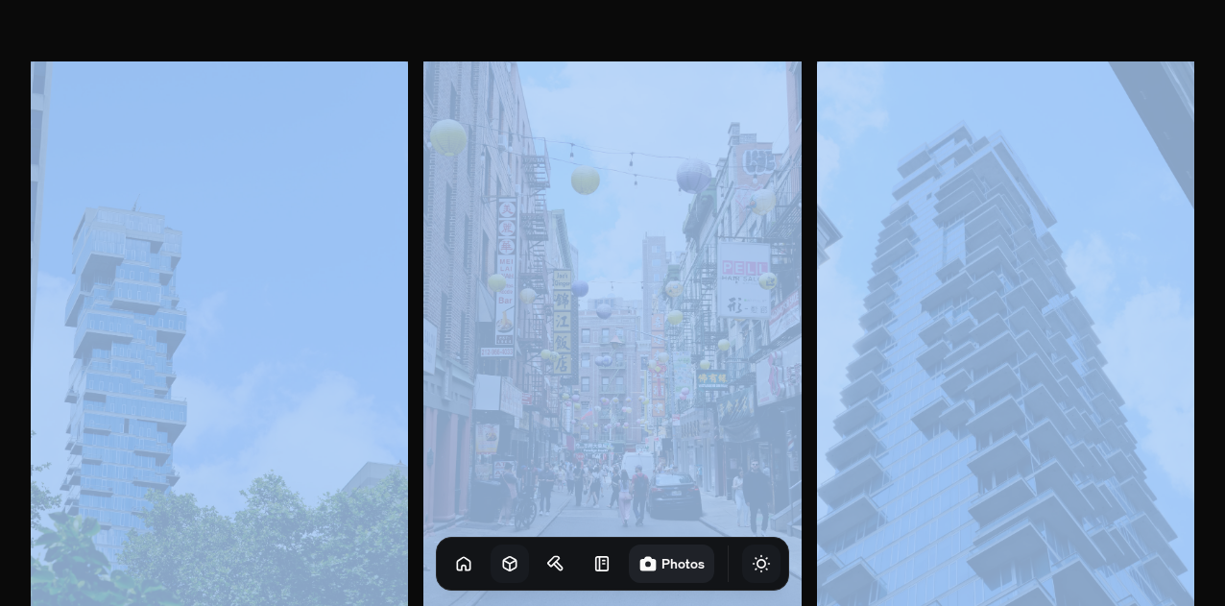
click at [752, 568] on icon "Toggle Theme" at bounding box center [761, 563] width 19 height 19
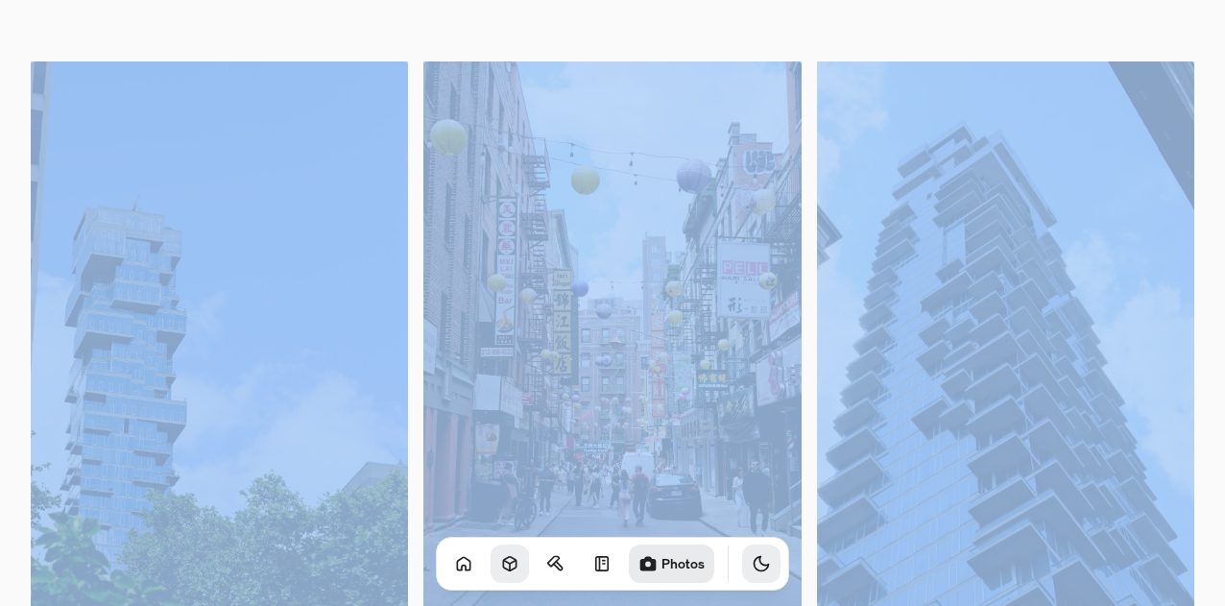
click at [679, 564] on h1 "Photos" at bounding box center [683, 563] width 43 height 18
click at [592, 562] on link at bounding box center [602, 563] width 38 height 38
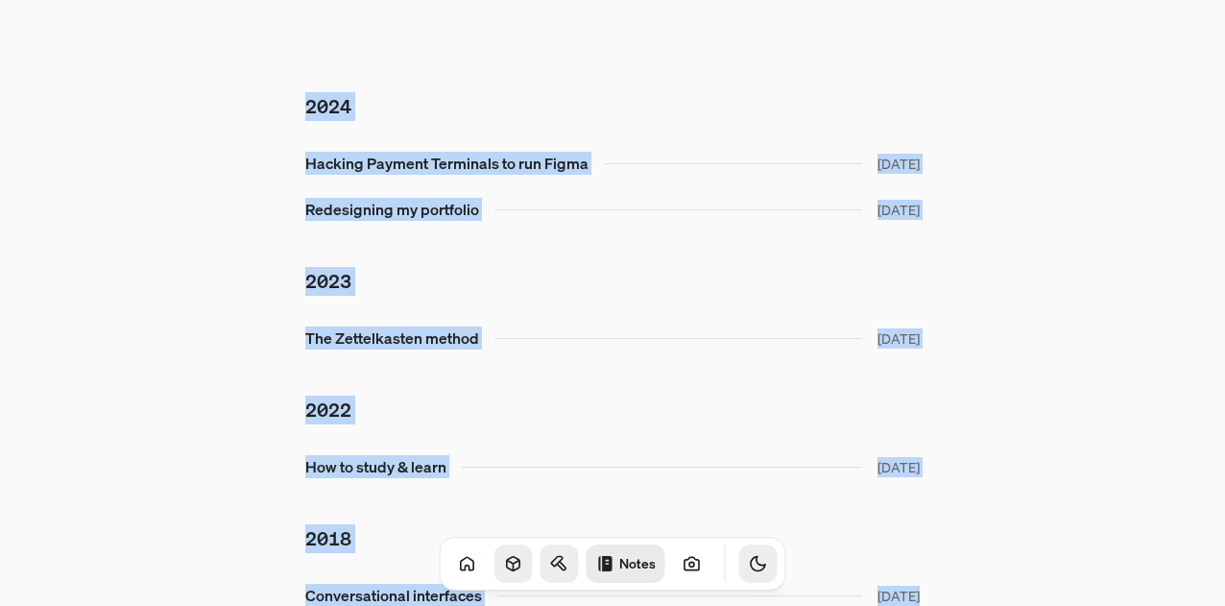
click at [551, 561] on icon at bounding box center [557, 562] width 12 height 10
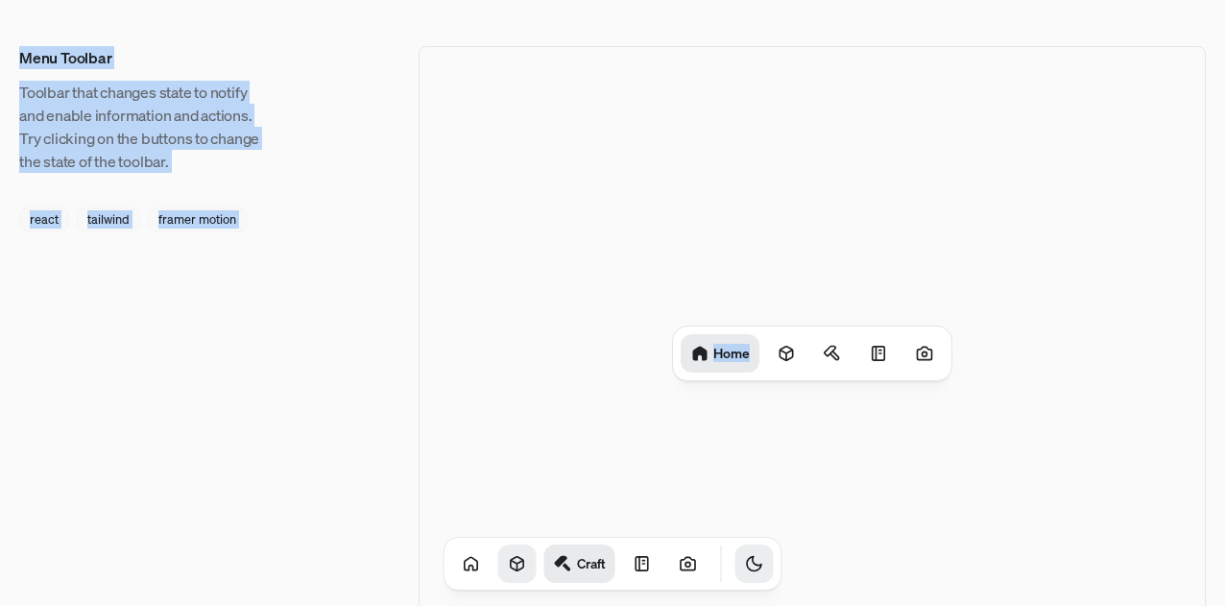
click at [511, 562] on icon at bounding box center [517, 564] width 12 height 14
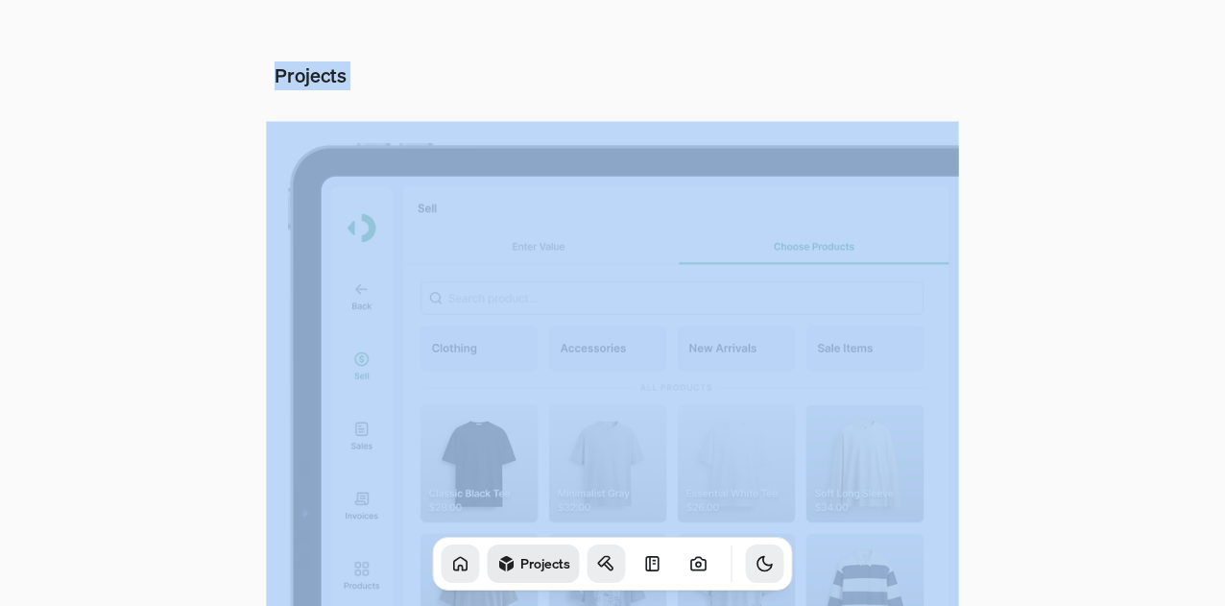
click at [453, 564] on link at bounding box center [461, 563] width 38 height 38
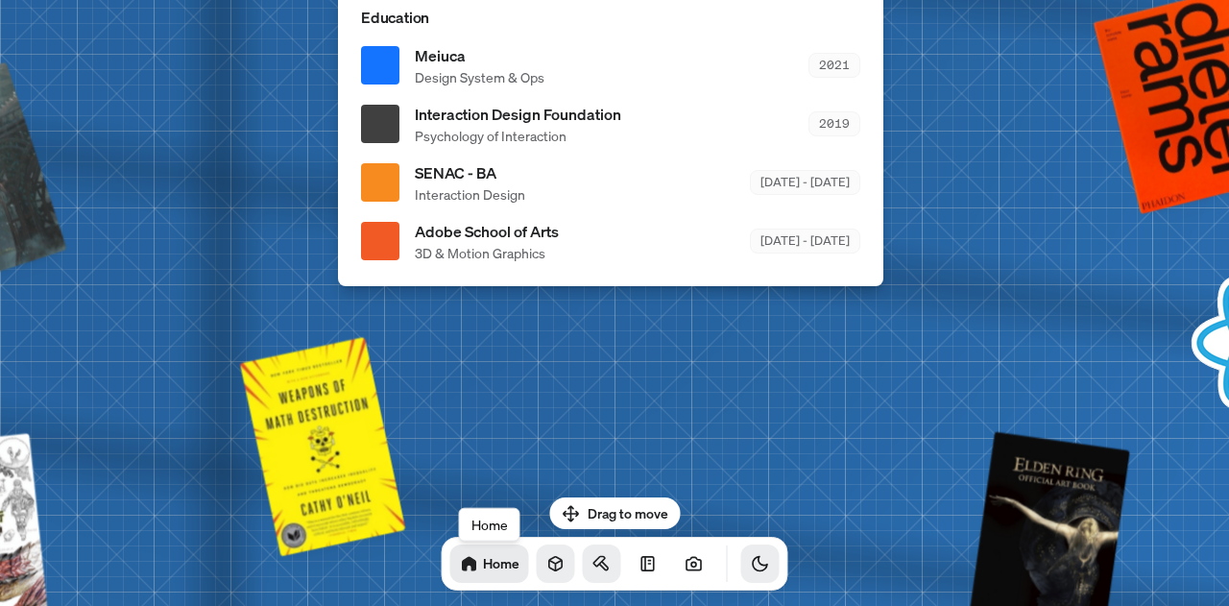
click at [537, 564] on link at bounding box center [556, 563] width 38 height 38
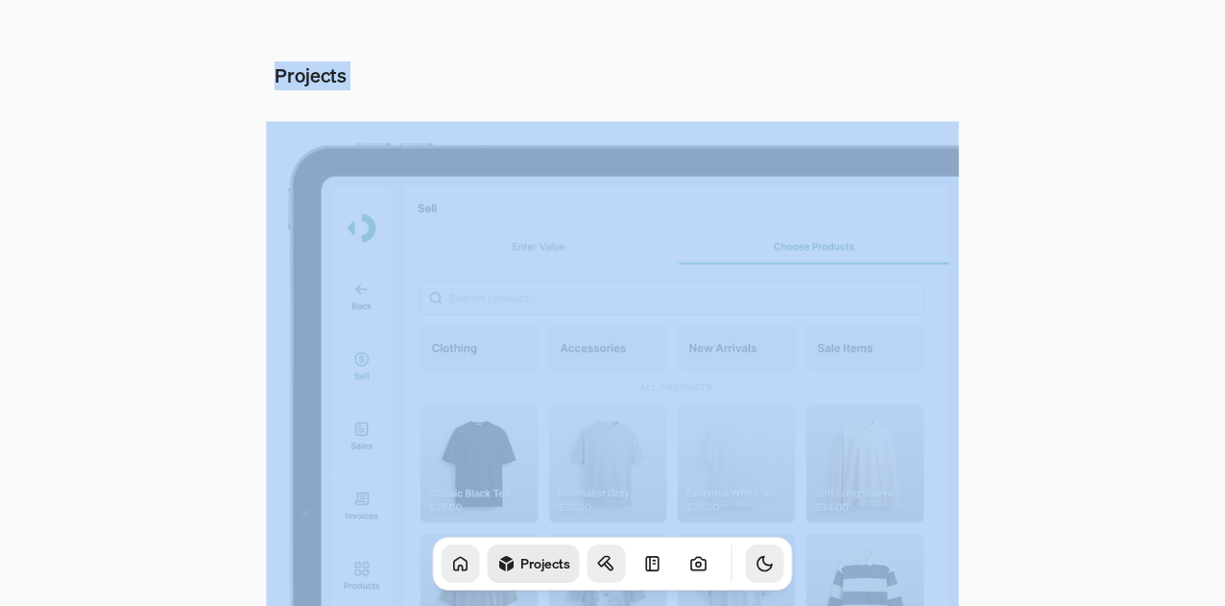
click at [451, 554] on icon at bounding box center [460, 563] width 19 height 19
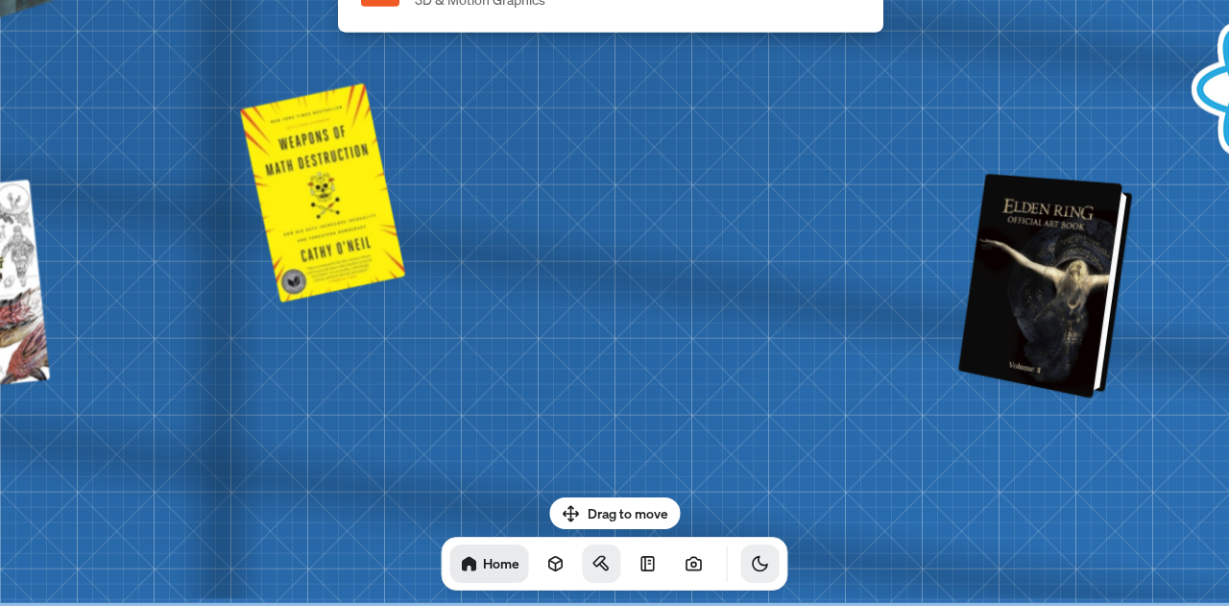
click at [1056, 348] on div at bounding box center [1048, 287] width 159 height 216
drag, startPoint x: 1056, startPoint y: 348, endPoint x: 1035, endPoint y: 339, distance: 22.8
